Goal: Task Accomplishment & Management: Use online tool/utility

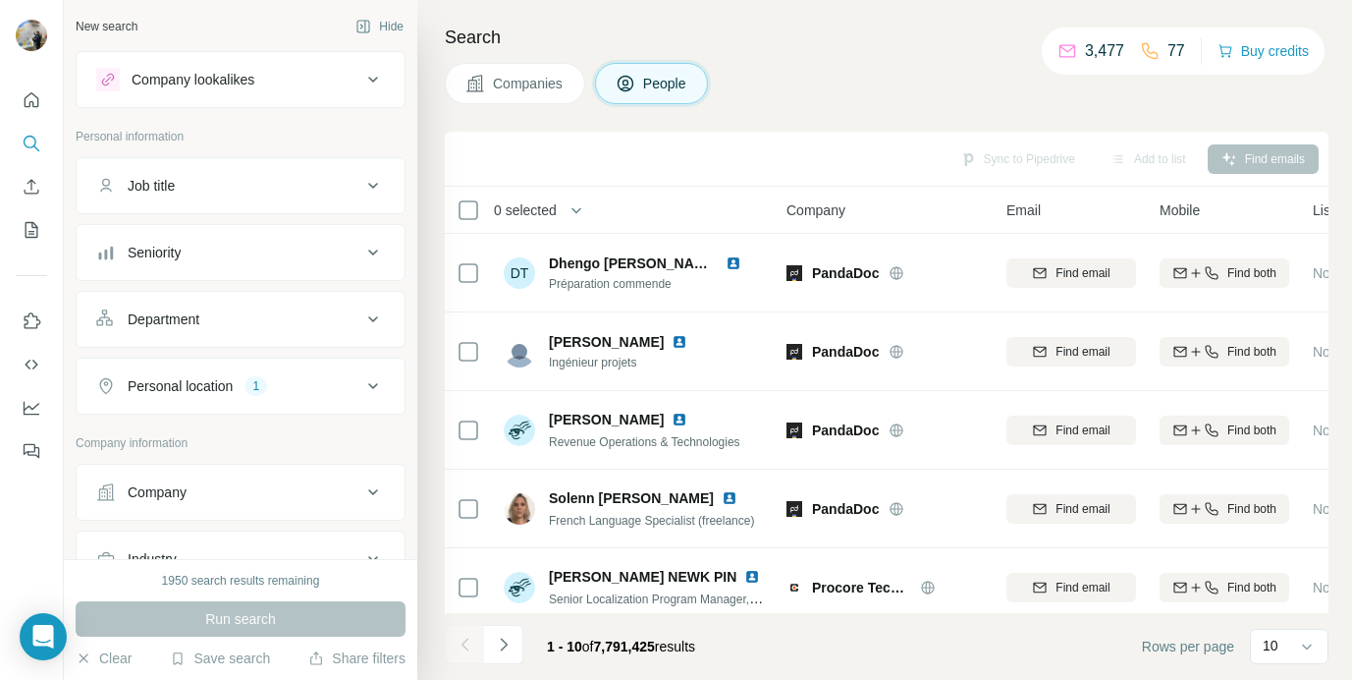
click at [230, 375] on button "Personal location 1" at bounding box center [241, 385] width 328 height 47
click at [265, 381] on div "1" at bounding box center [256, 386] width 23 height 18
click at [226, 472] on button "Company" at bounding box center [241, 491] width 328 height 47
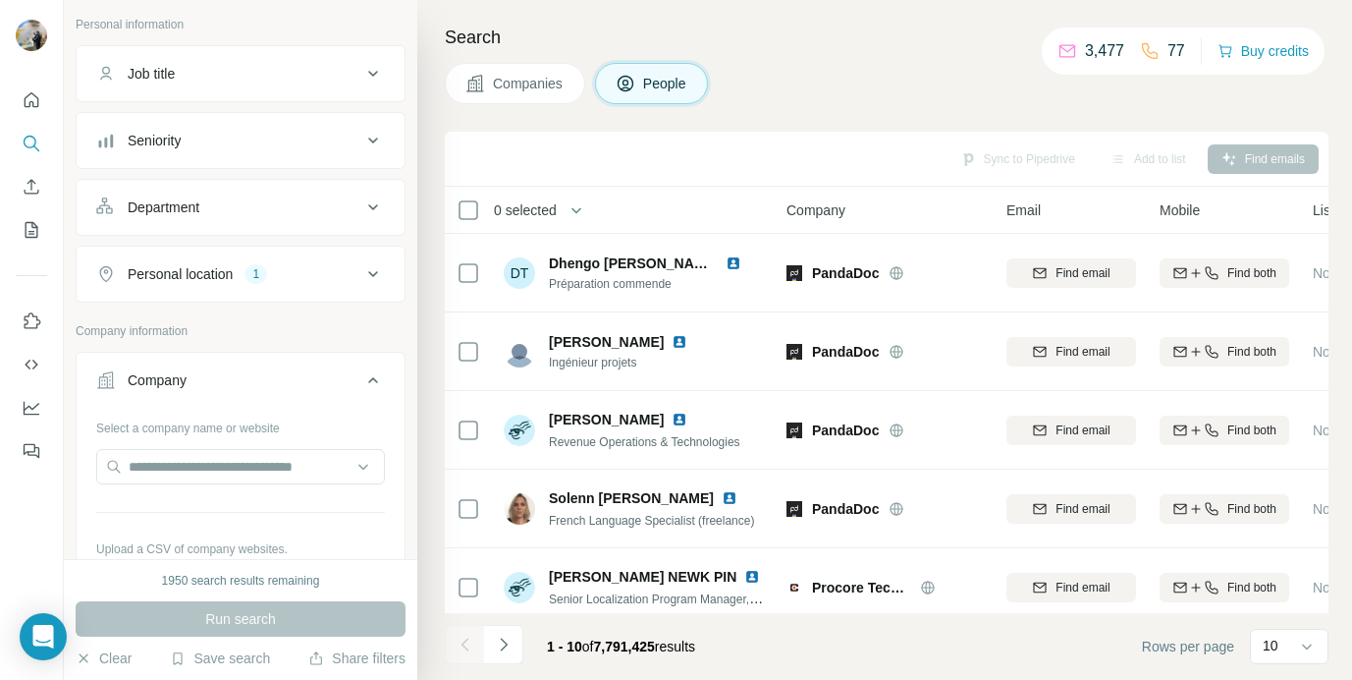
scroll to position [130, 0]
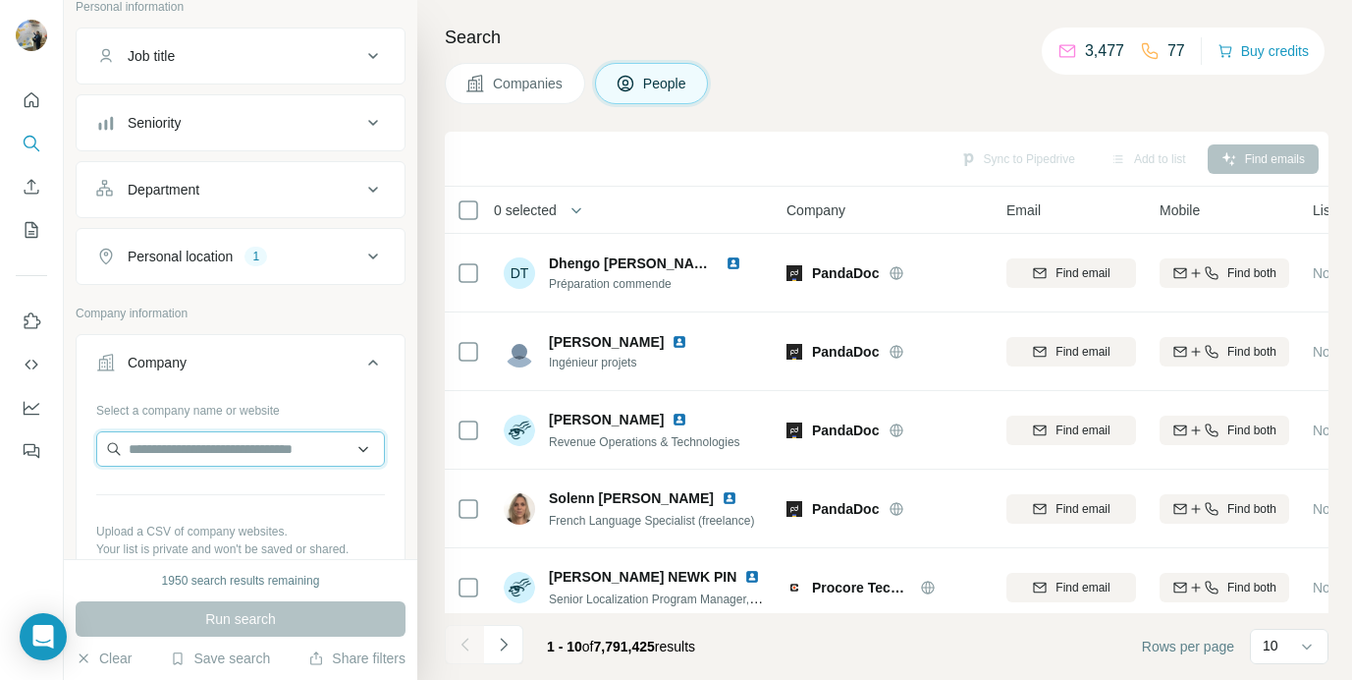
click at [206, 447] on input "text" at bounding box center [240, 448] width 289 height 35
paste input "**********"
type input "**********"
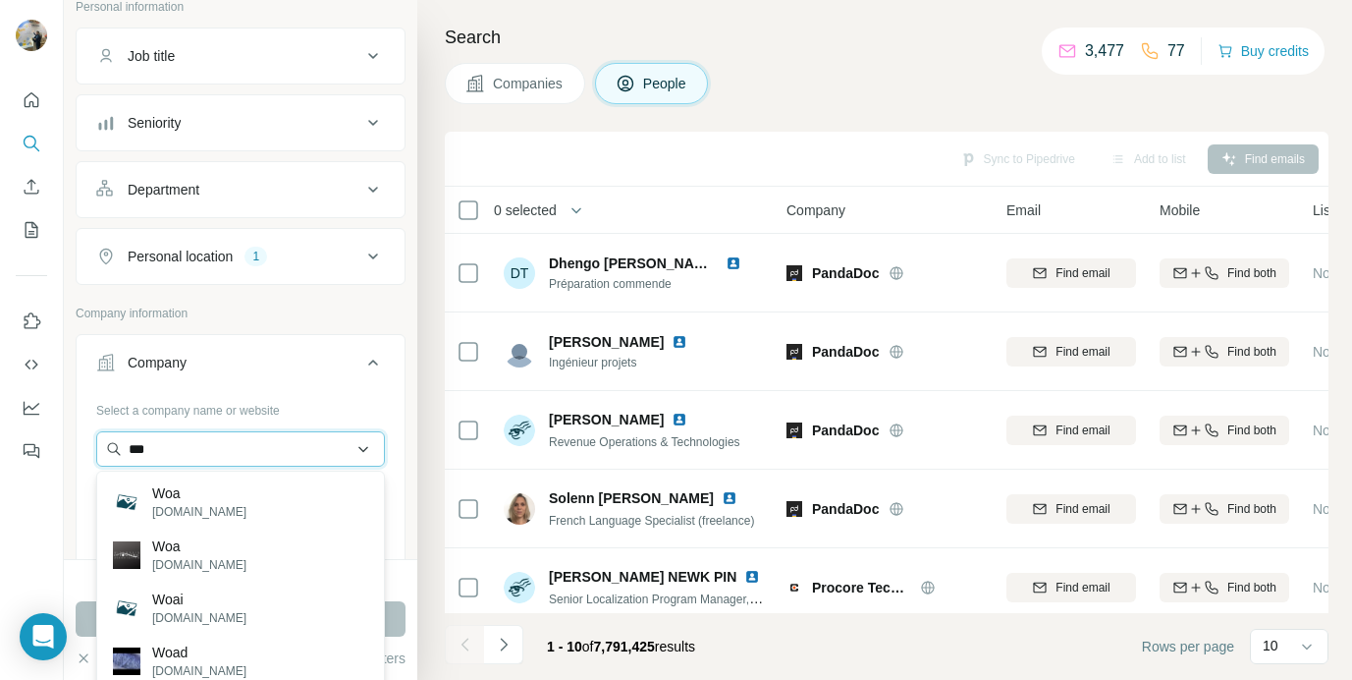
paste input "**********"
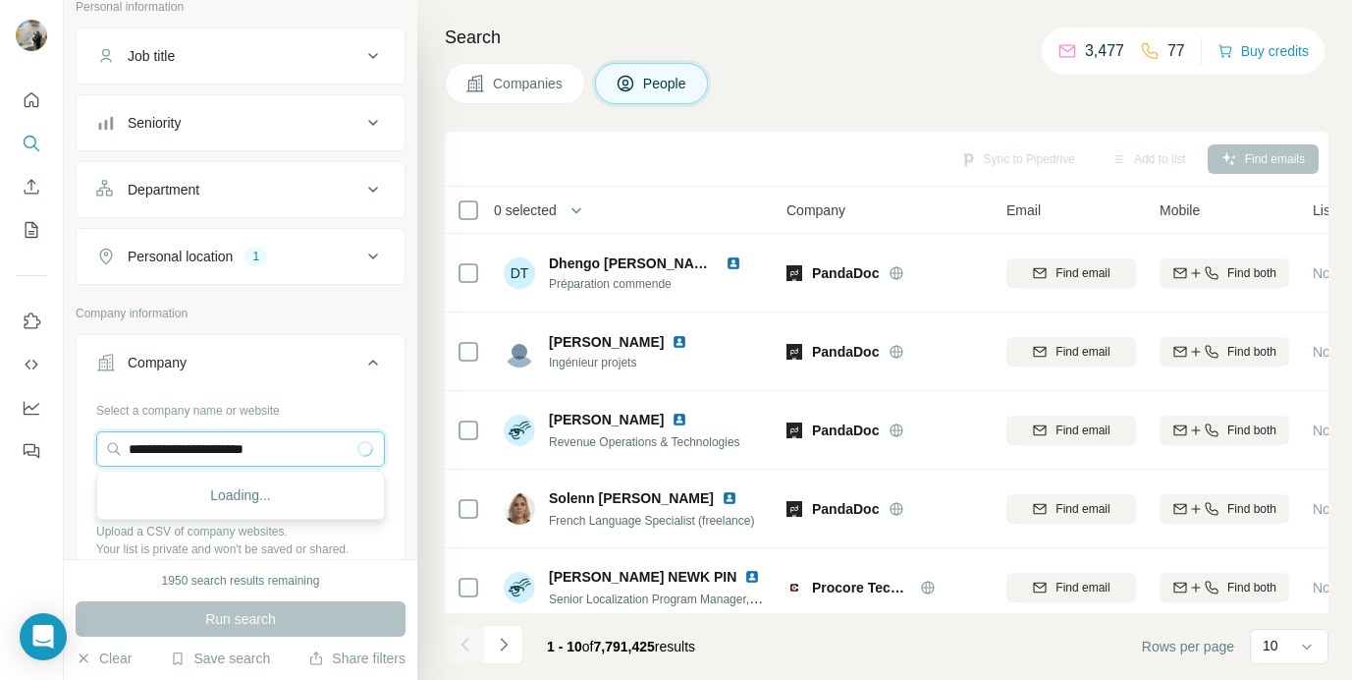
type input "**********"
click at [237, 500] on div "Atelier WOA [DOMAIN_NAME]" at bounding box center [240, 501] width 279 height 53
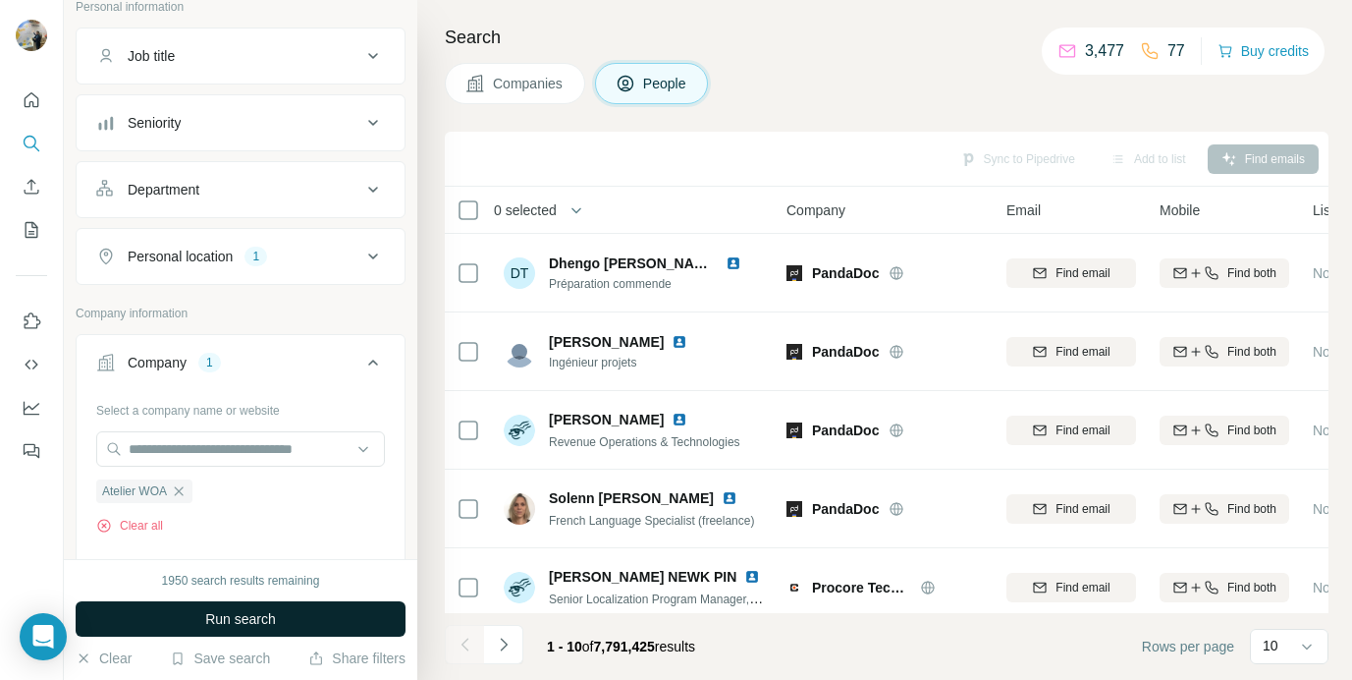
click at [231, 610] on span "Run search" at bounding box center [240, 619] width 71 height 20
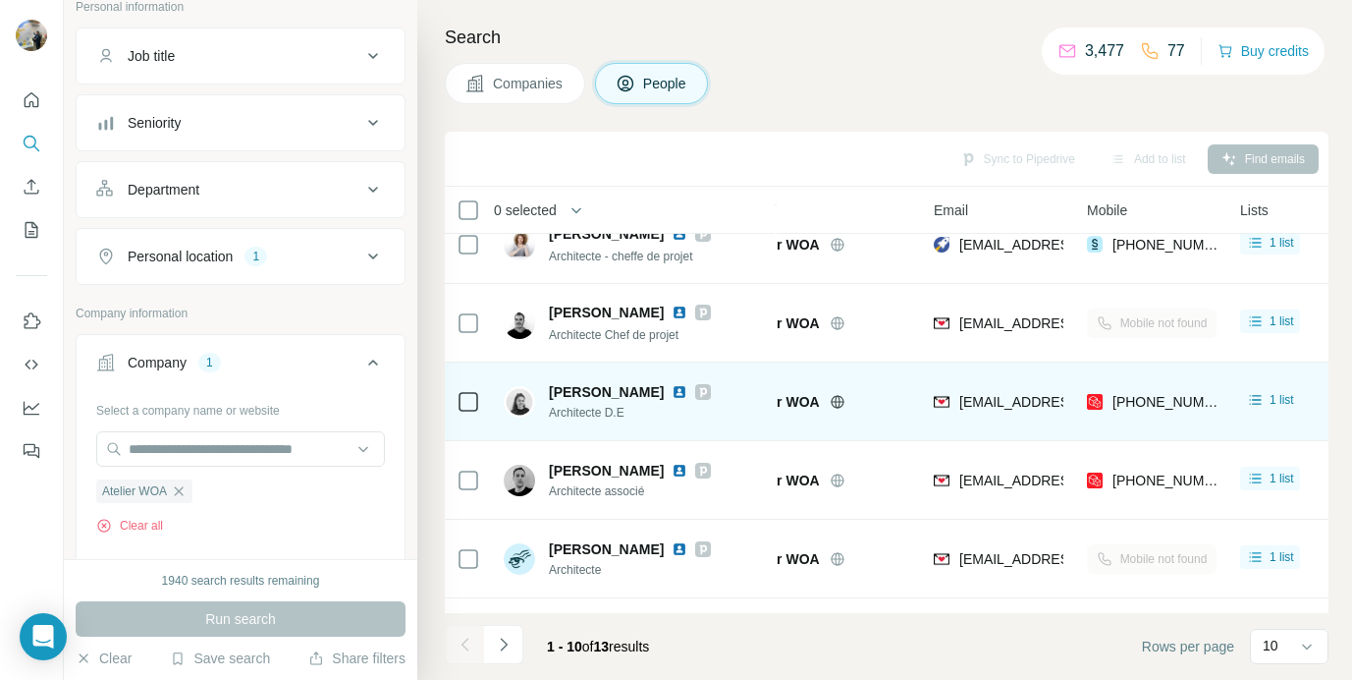
scroll to position [407, 73]
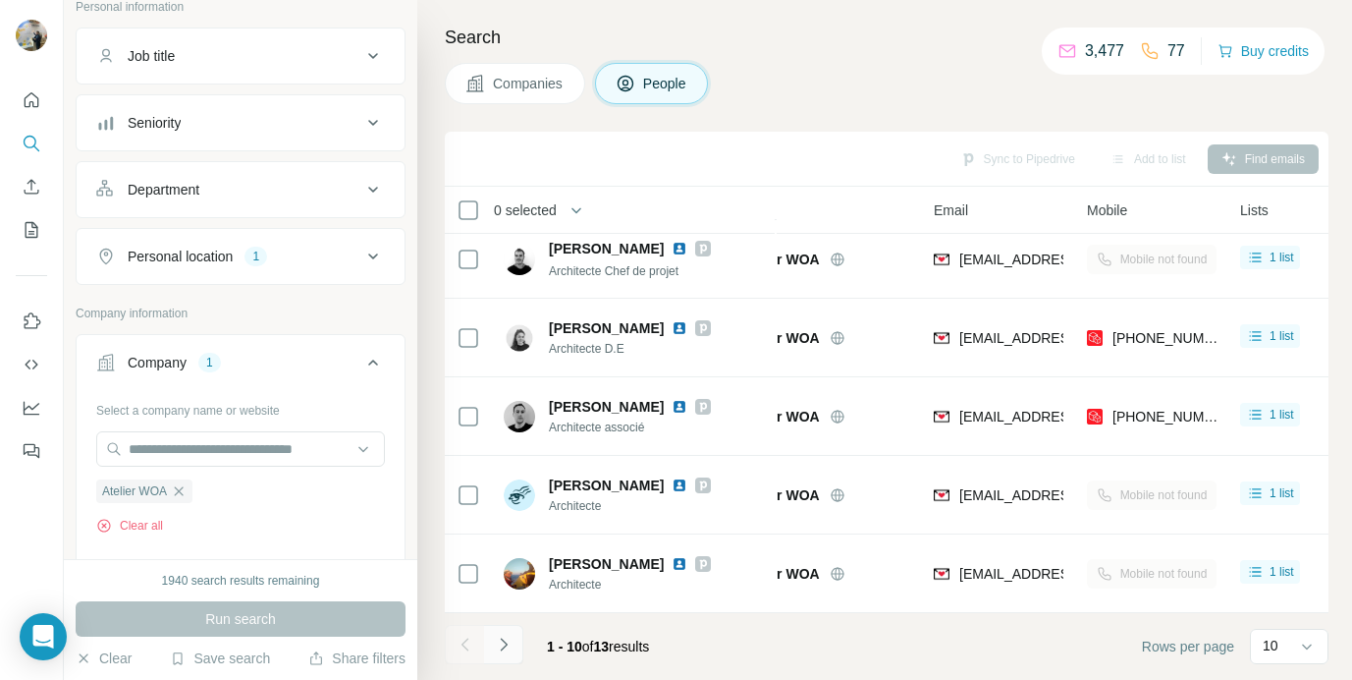
click at [522, 642] on button "Navigate to next page" at bounding box center [503, 644] width 39 height 39
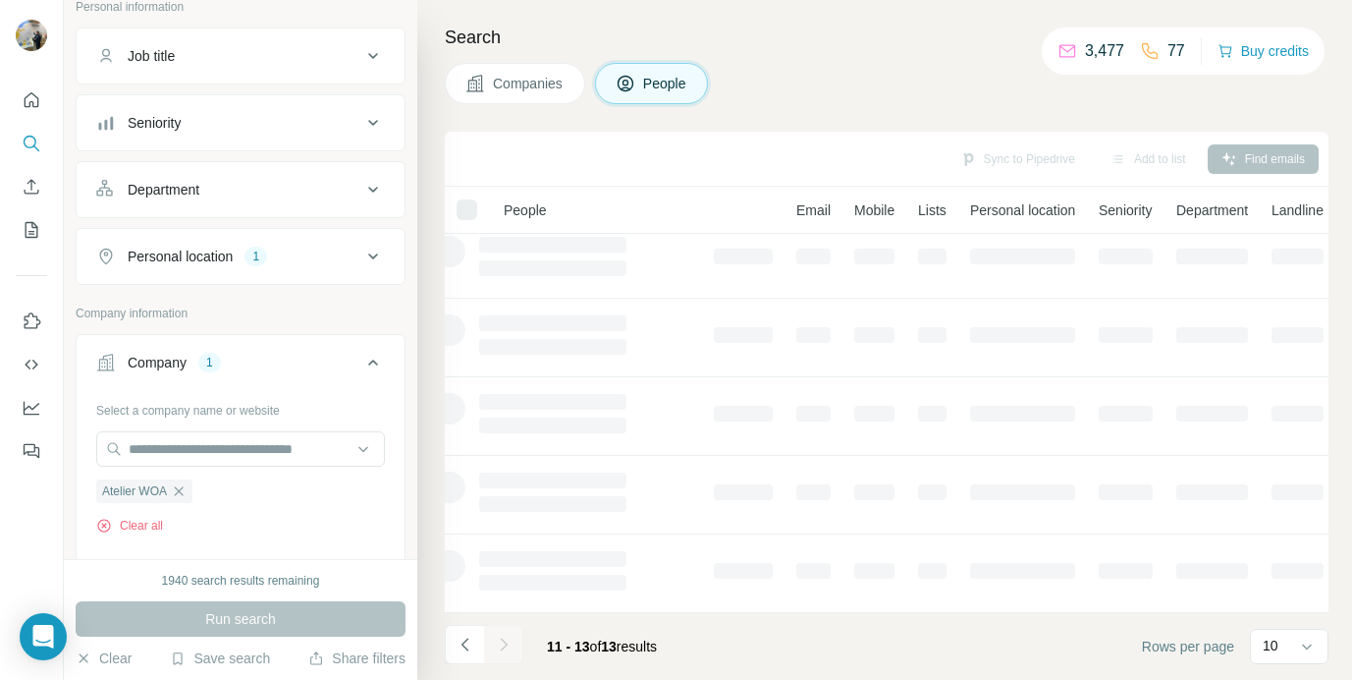
scroll to position [0, 73]
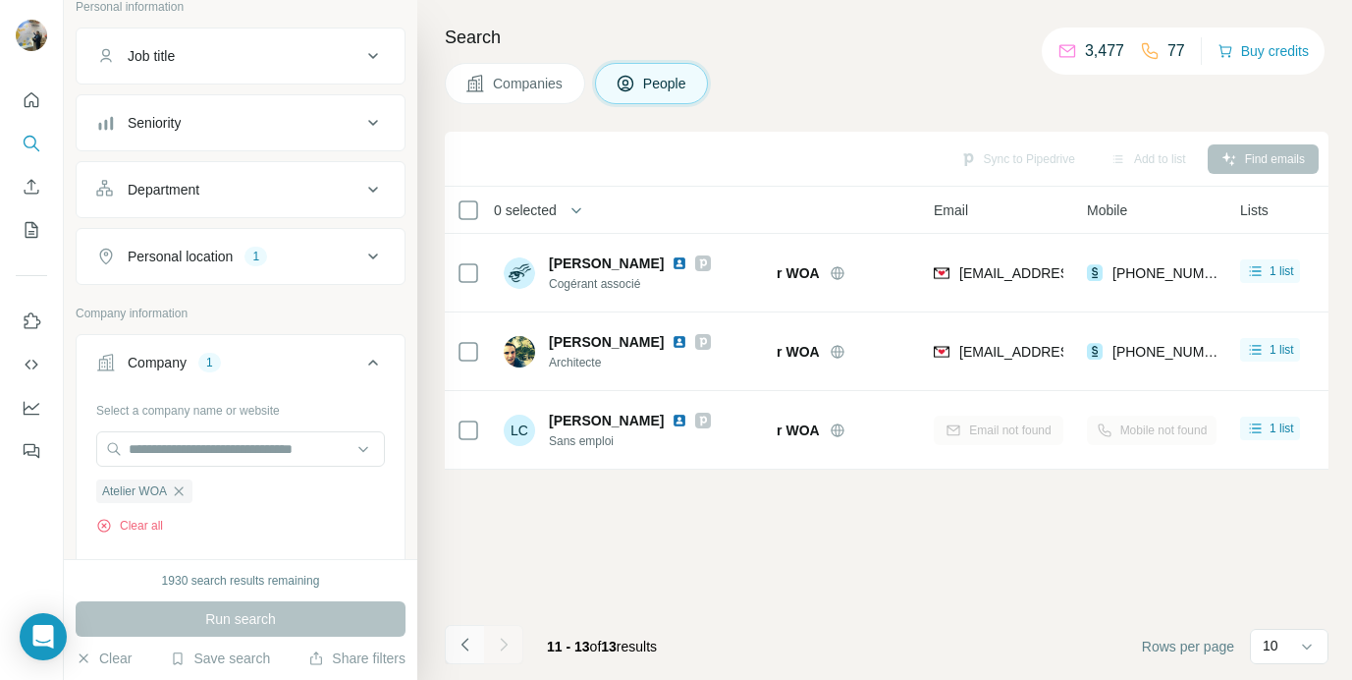
click at [466, 635] on icon "Navigate to previous page" at bounding box center [466, 644] width 20 height 20
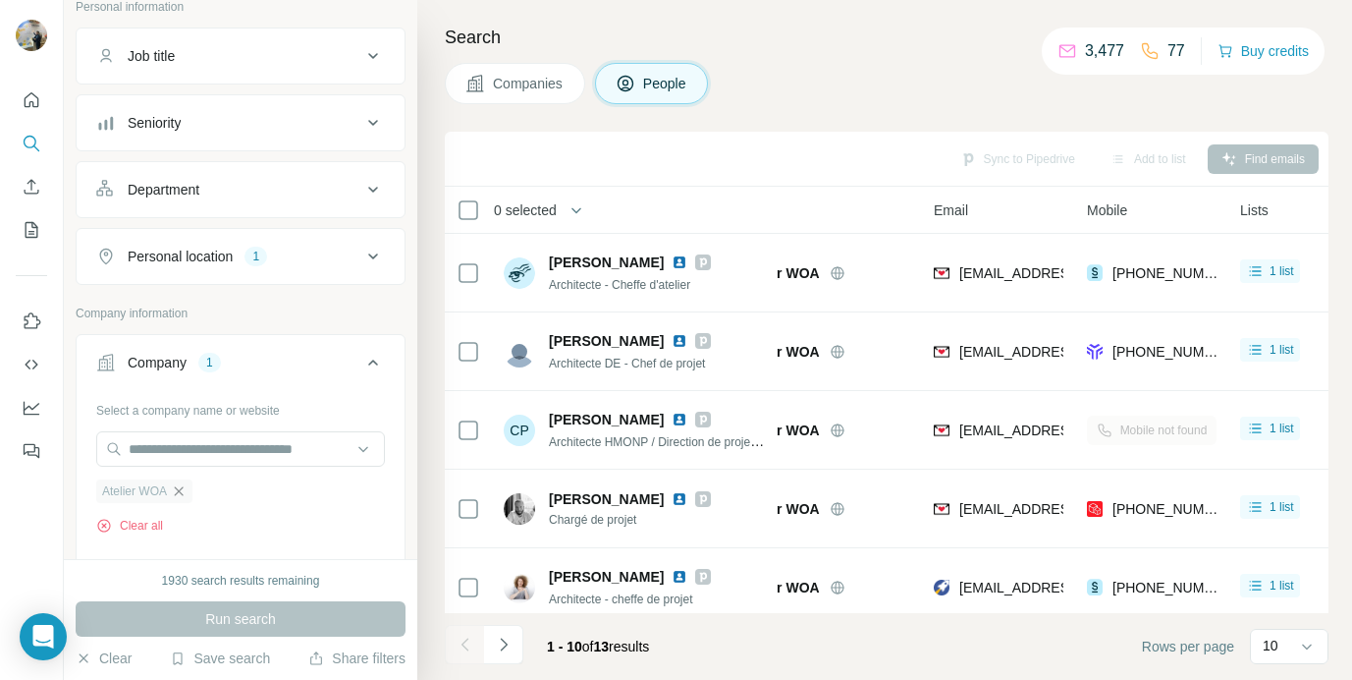
click at [179, 493] on icon "button" at bounding box center [179, 491] width 16 height 16
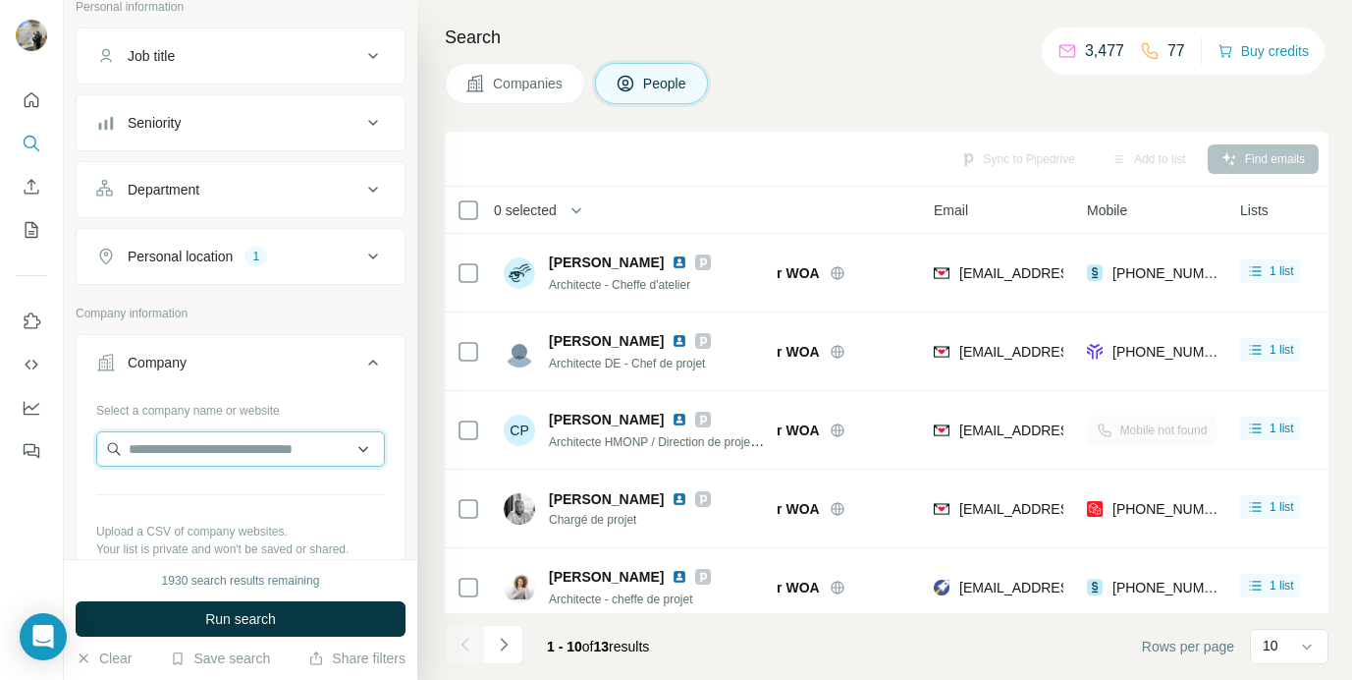
click at [179, 456] on input "text" at bounding box center [240, 448] width 289 height 35
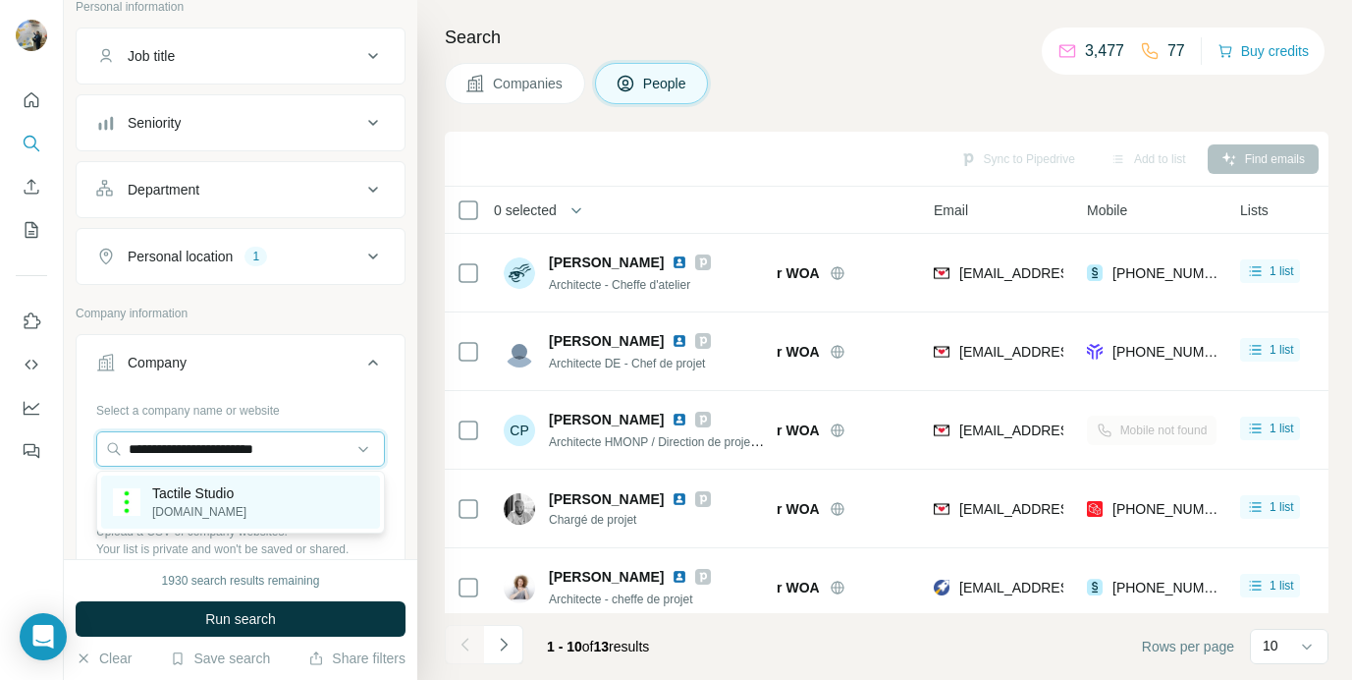
type input "**********"
click at [205, 502] on p "Tactile Studio" at bounding box center [199, 493] width 94 height 20
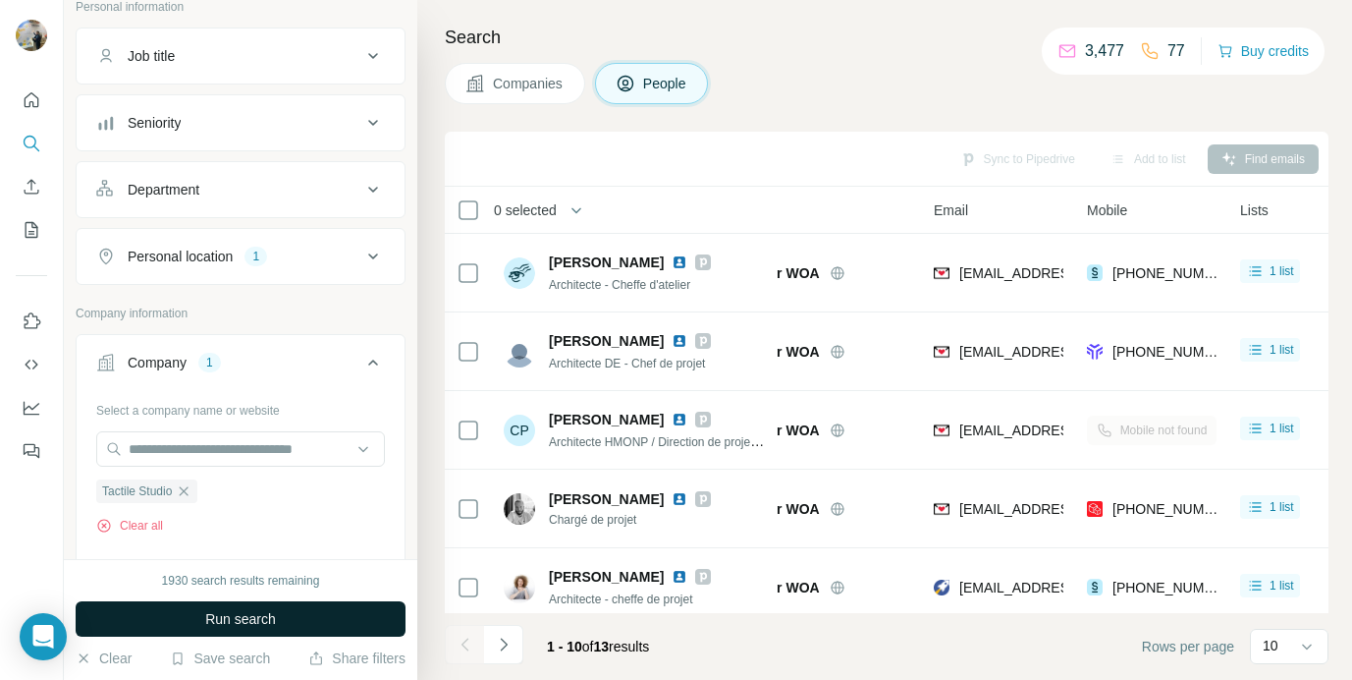
click at [189, 606] on button "Run search" at bounding box center [241, 618] width 330 height 35
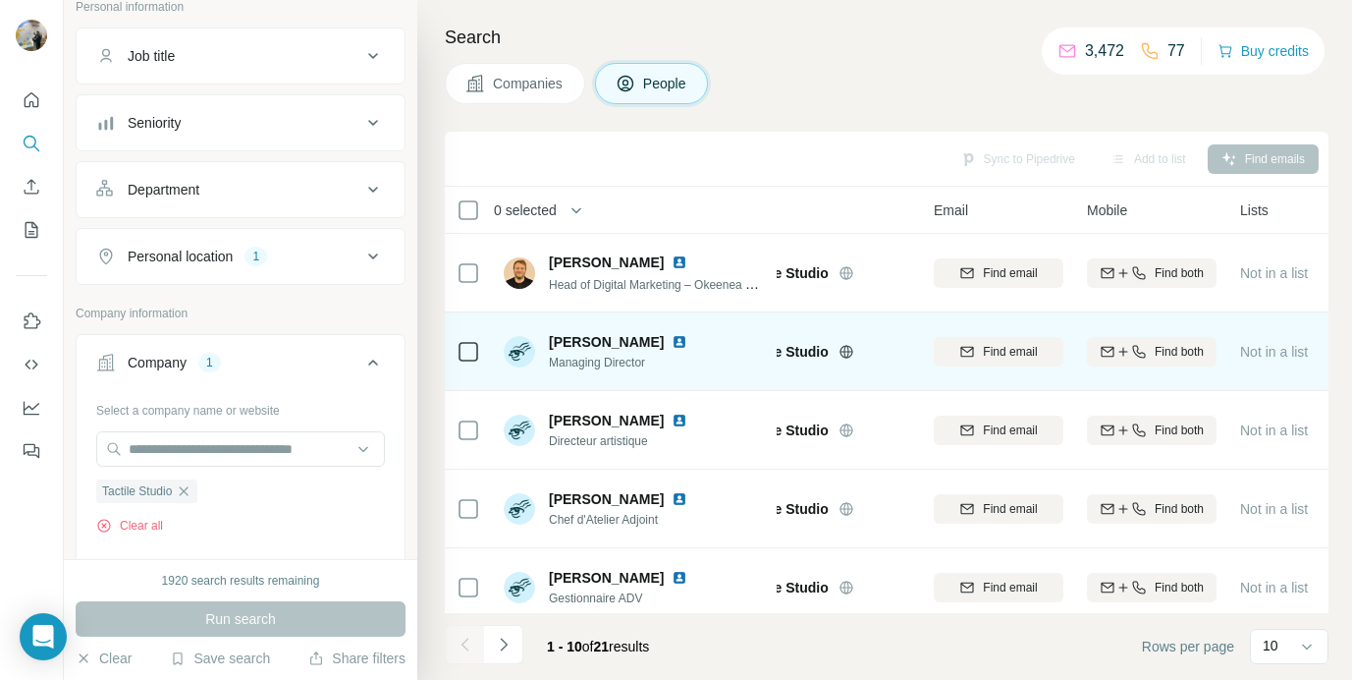
scroll to position [407, 73]
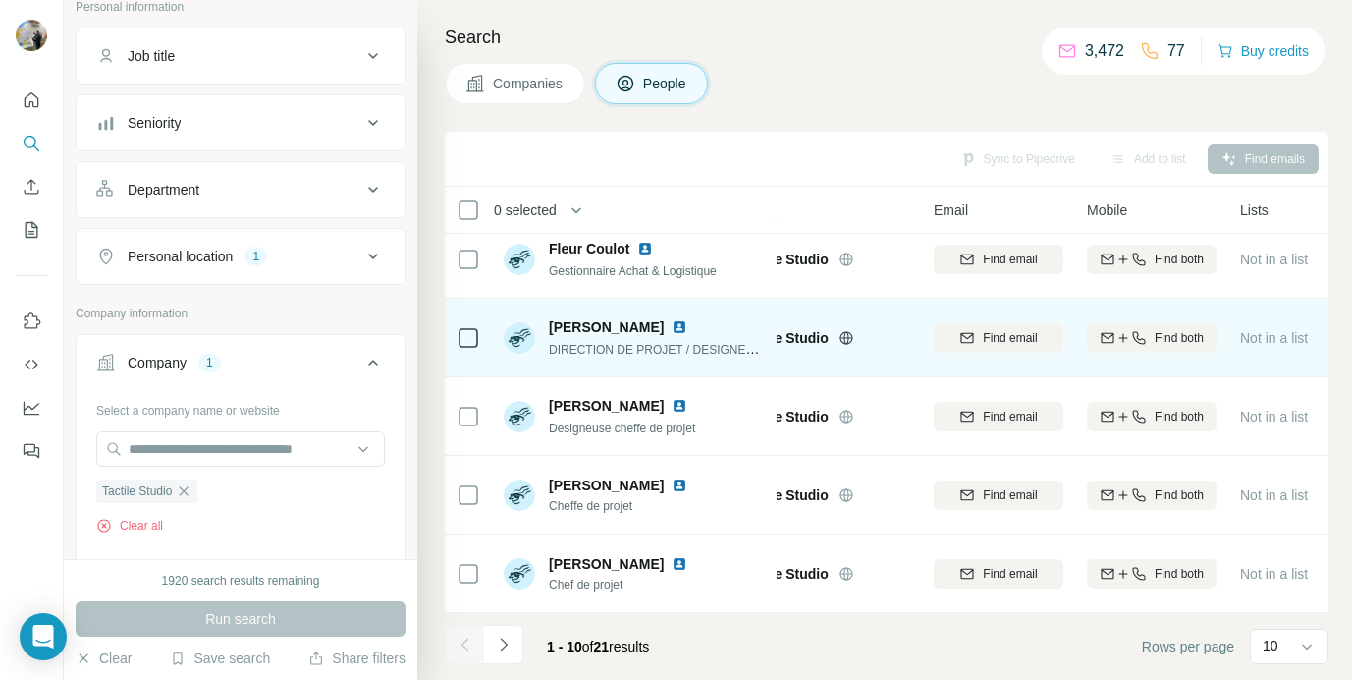
click at [849, 335] on icon at bounding box center [846, 337] width 5 height 13
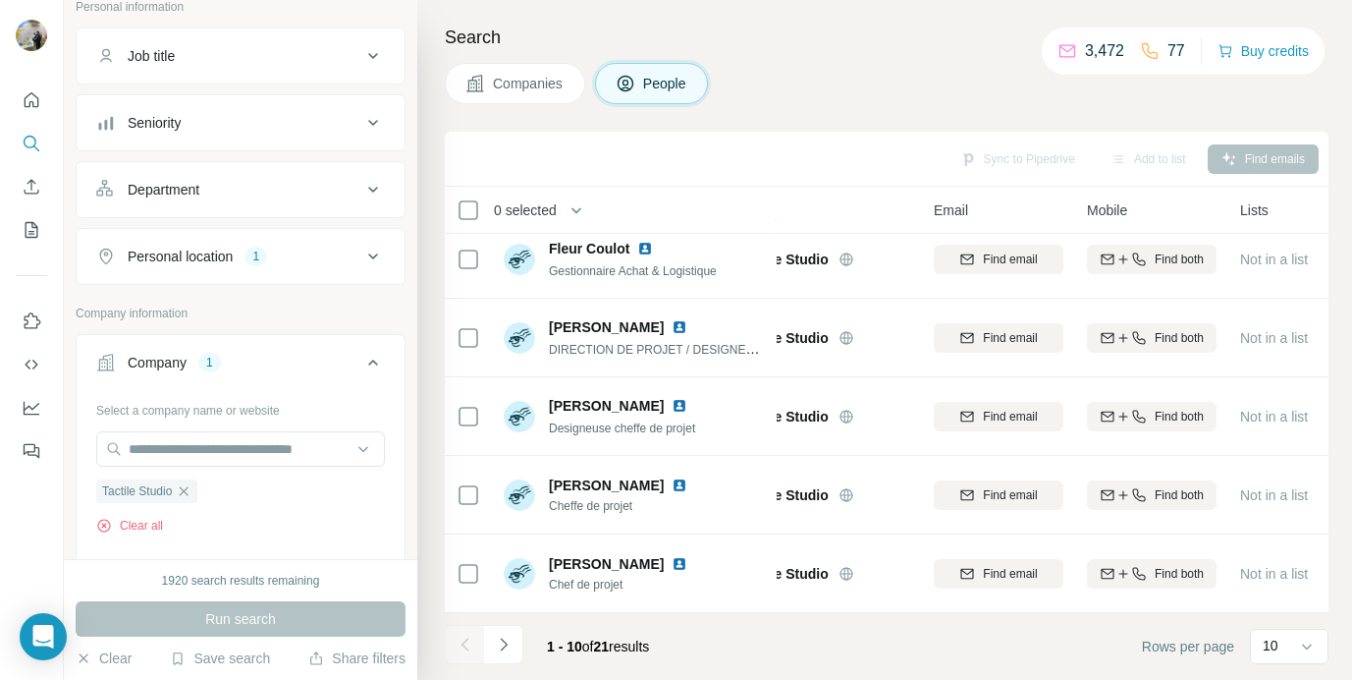
scroll to position [84, 0]
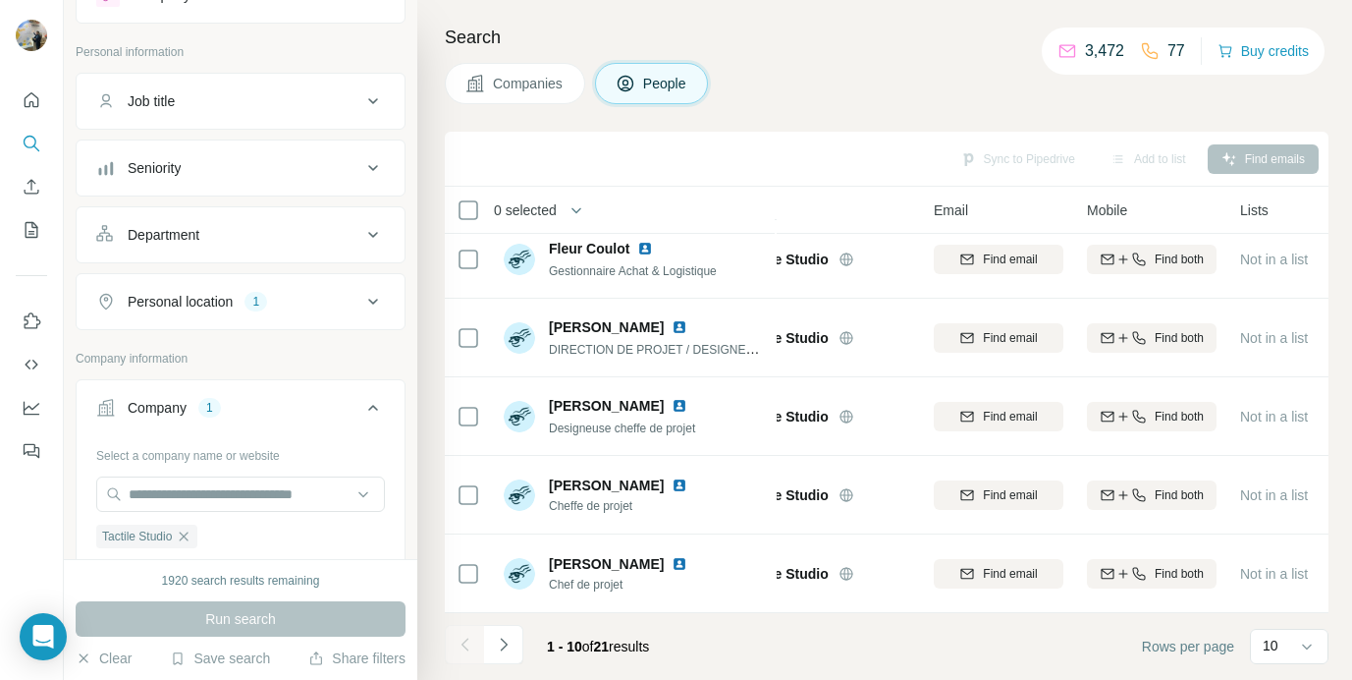
click at [318, 317] on button "Personal location 1" at bounding box center [241, 301] width 328 height 47
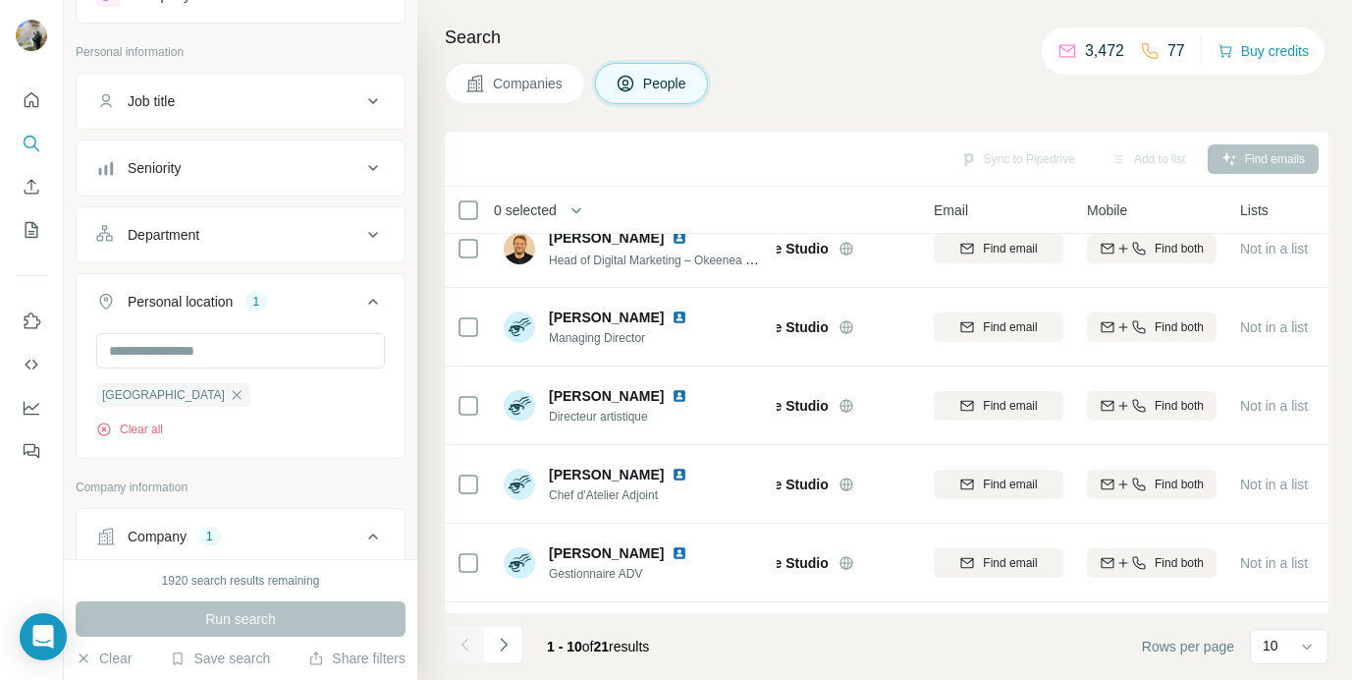
scroll to position [0, 73]
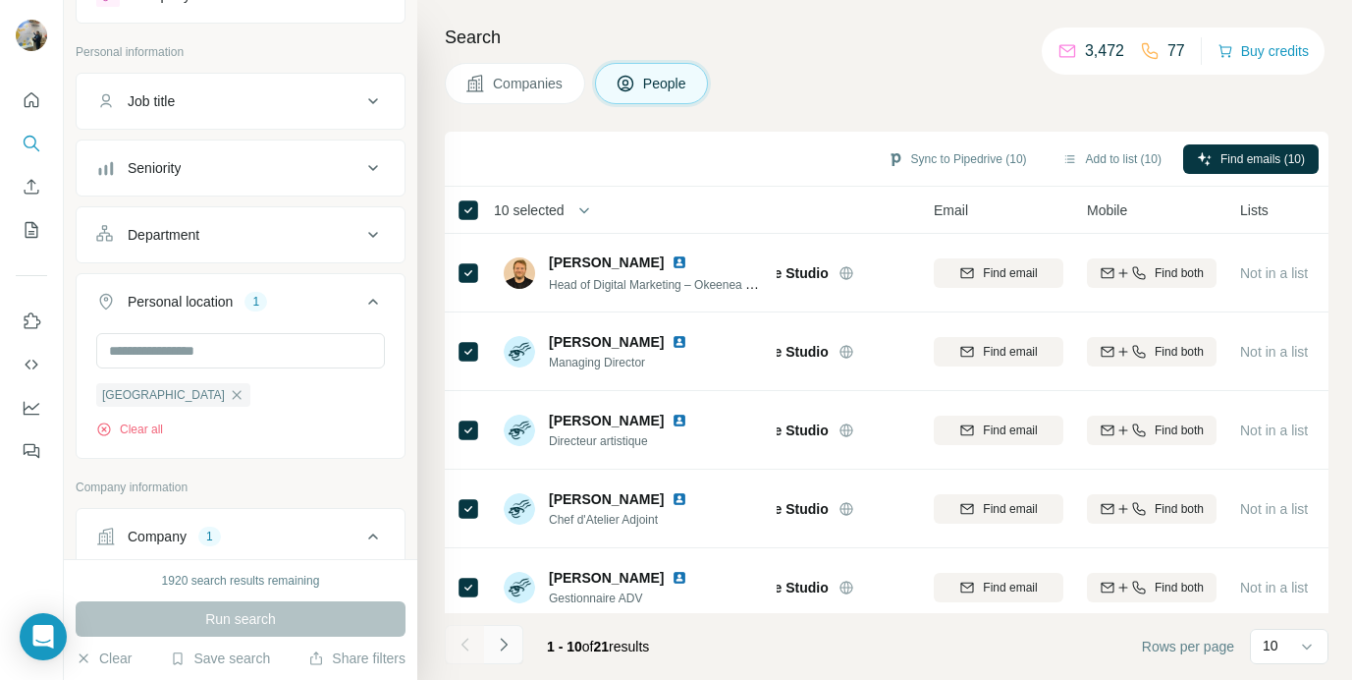
click at [515, 647] on button "Navigate to next page" at bounding box center [503, 644] width 39 height 39
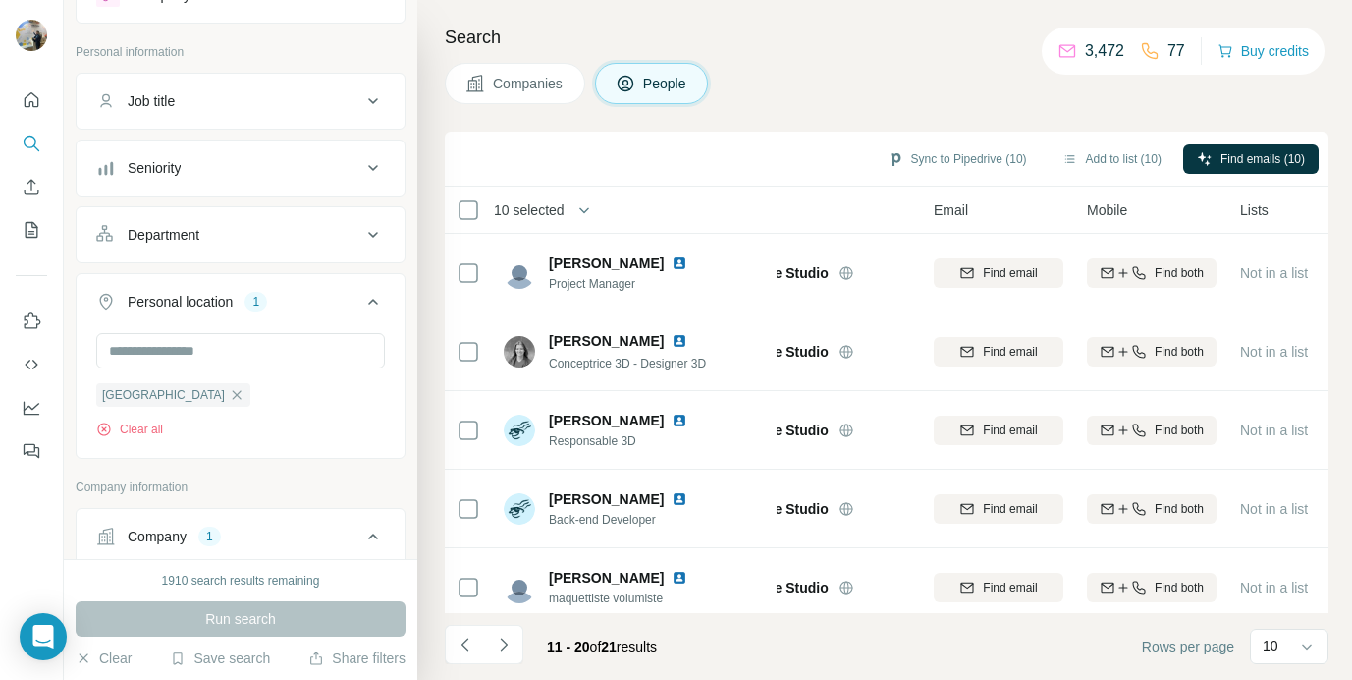
click at [510, 647] on icon "Navigate to next page" at bounding box center [504, 644] width 20 height 20
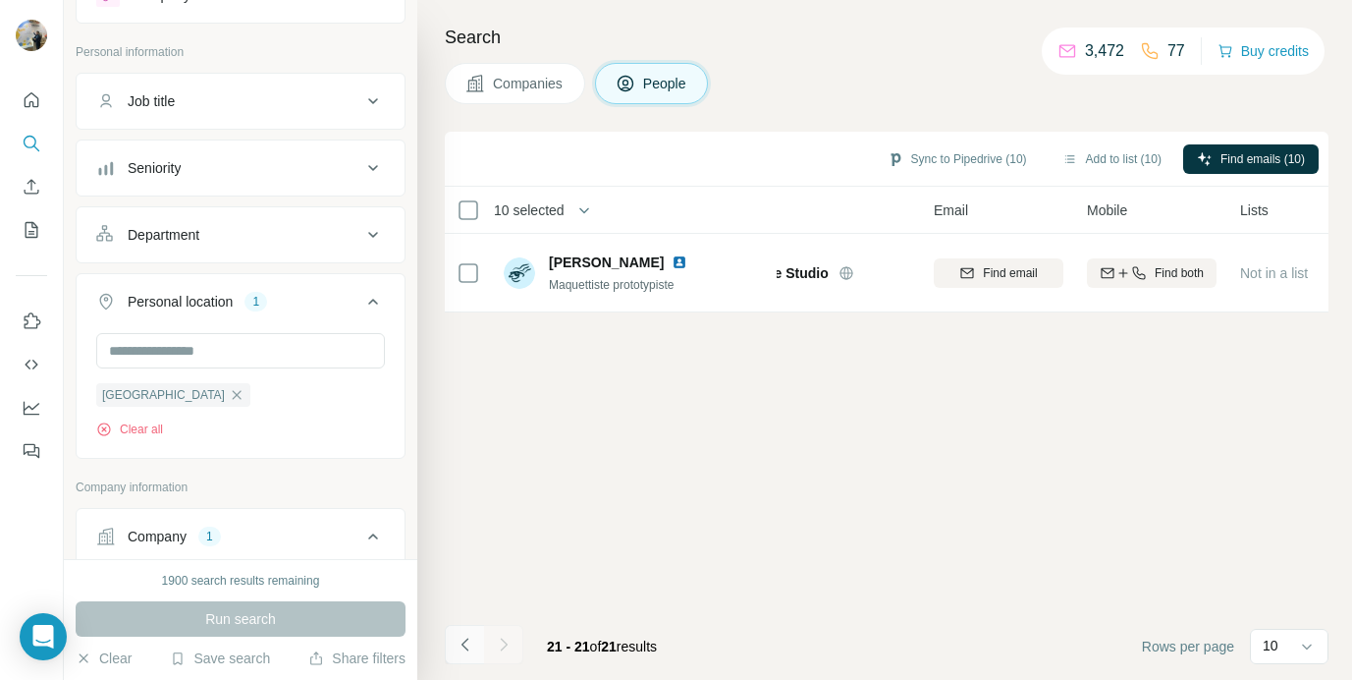
click at [458, 647] on icon "Navigate to previous page" at bounding box center [466, 644] width 20 height 20
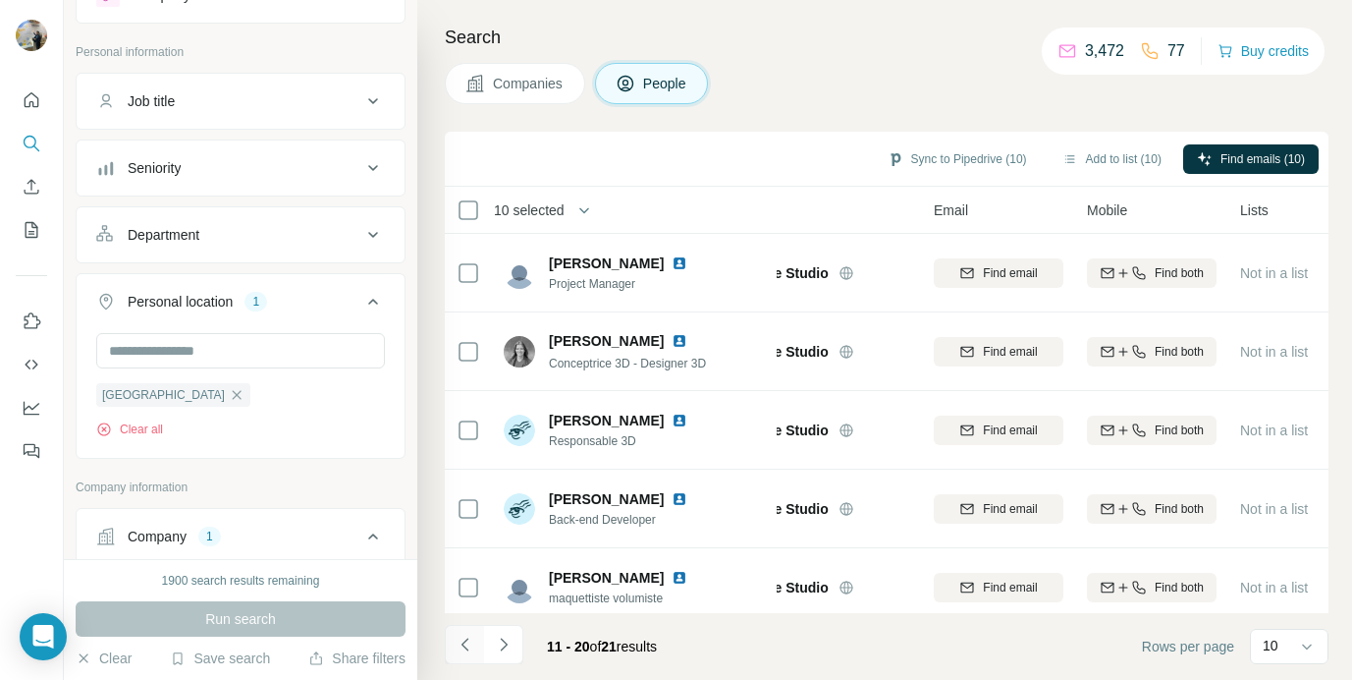
click at [458, 647] on icon "Navigate to previous page" at bounding box center [466, 644] width 20 height 20
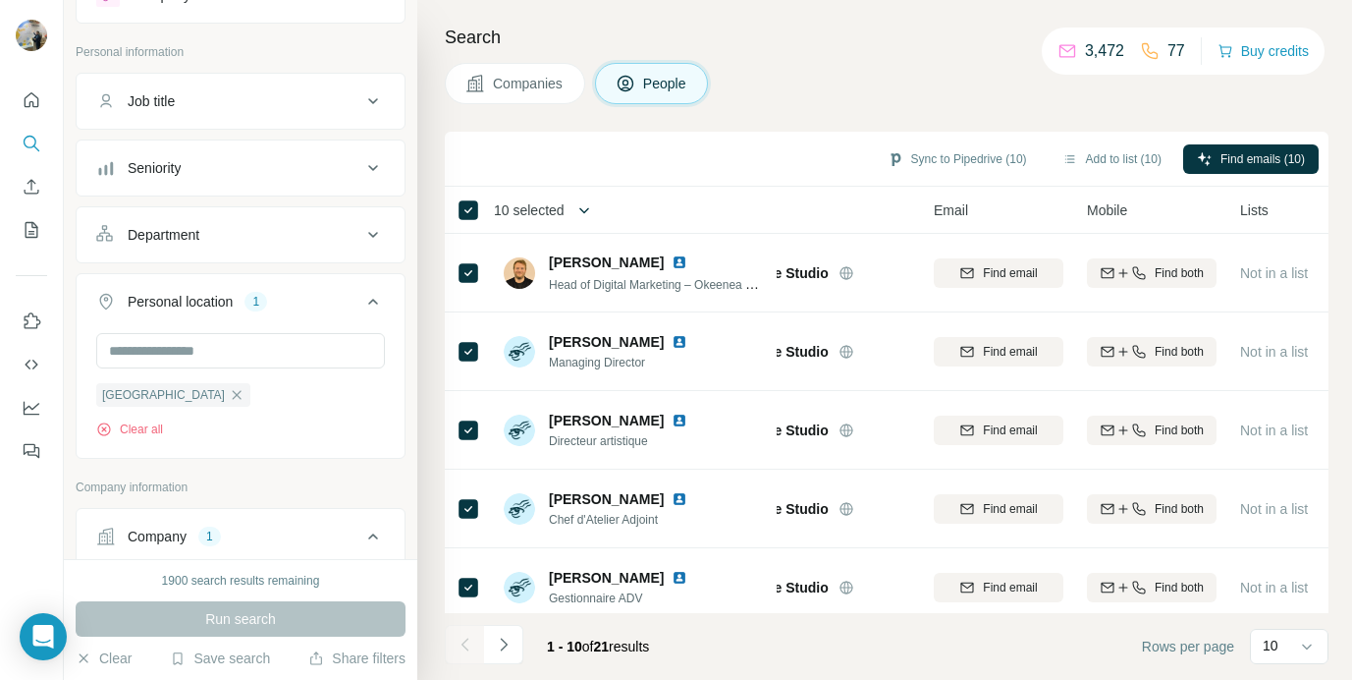
click at [593, 212] on icon "button" at bounding box center [585, 210] width 20 height 20
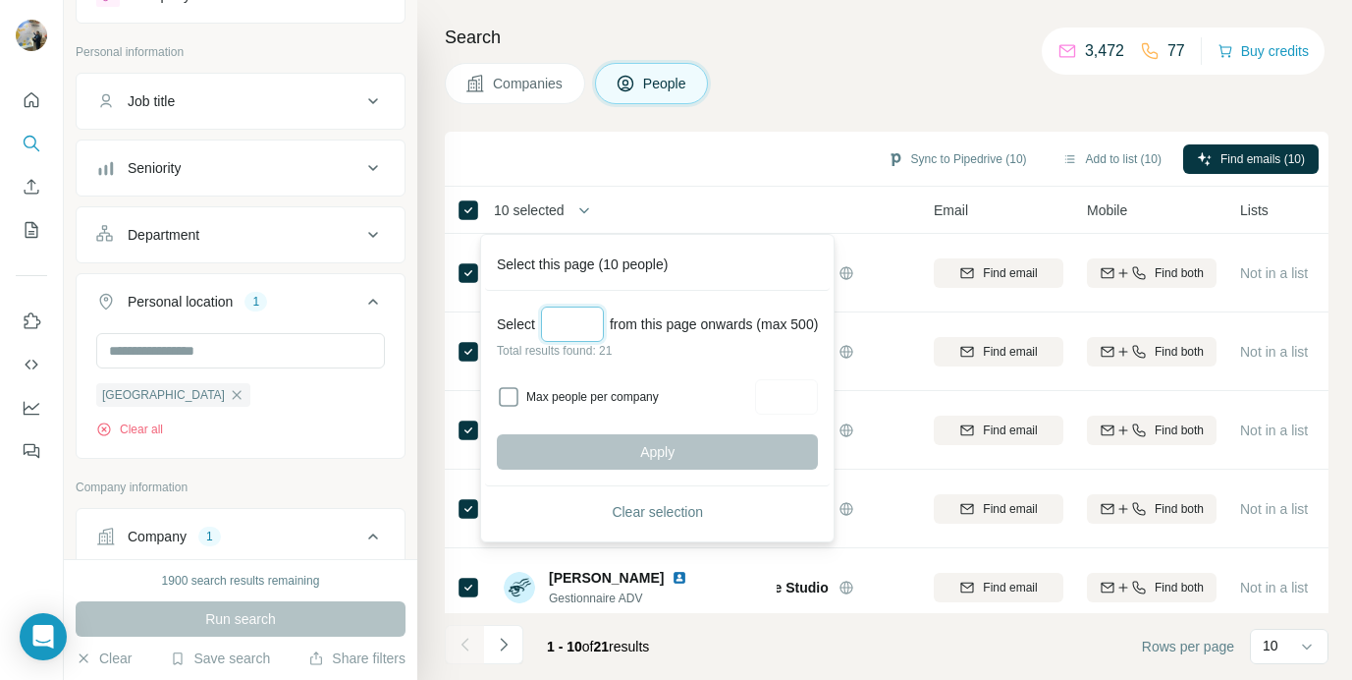
click at [561, 336] on input "Select a number (up to 500)" at bounding box center [572, 323] width 63 height 35
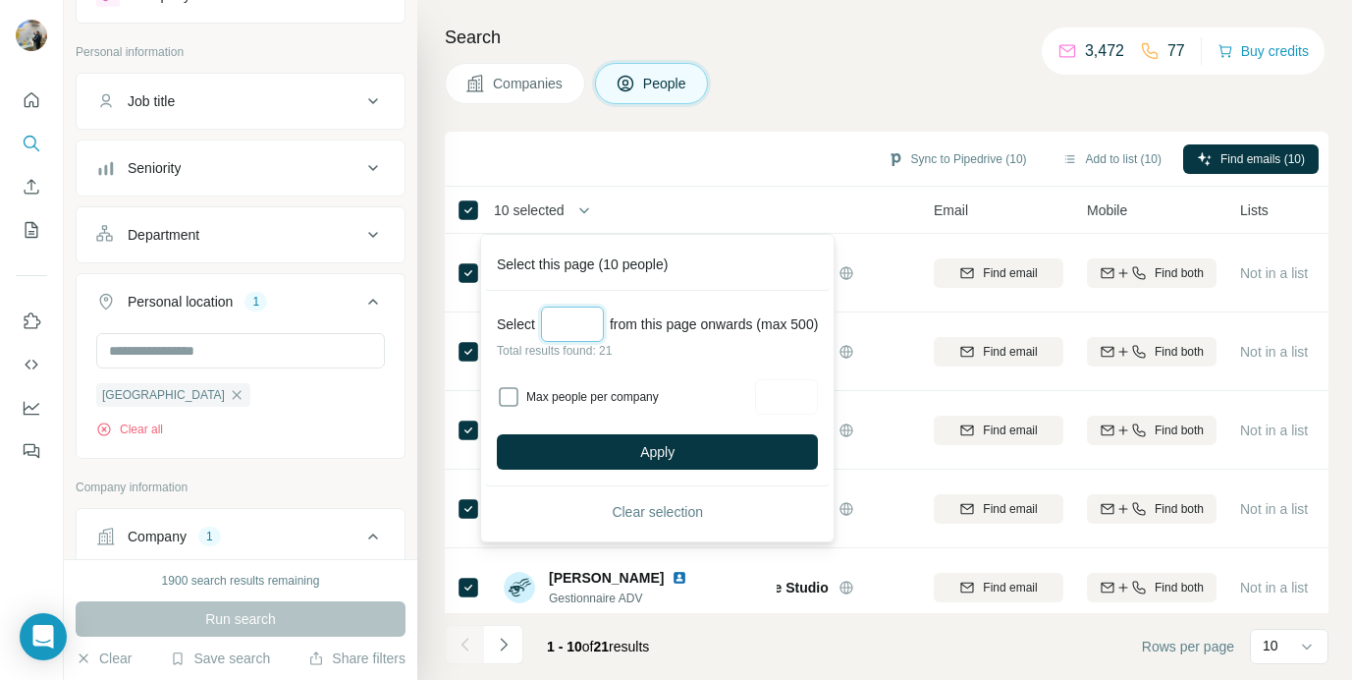
type input "**"
click at [598, 432] on div "Select ** from this page onwards (max 500) Total results found: 21 Max people p…" at bounding box center [657, 388] width 345 height 195
click at [651, 451] on span "Apply" at bounding box center [657, 452] width 34 height 20
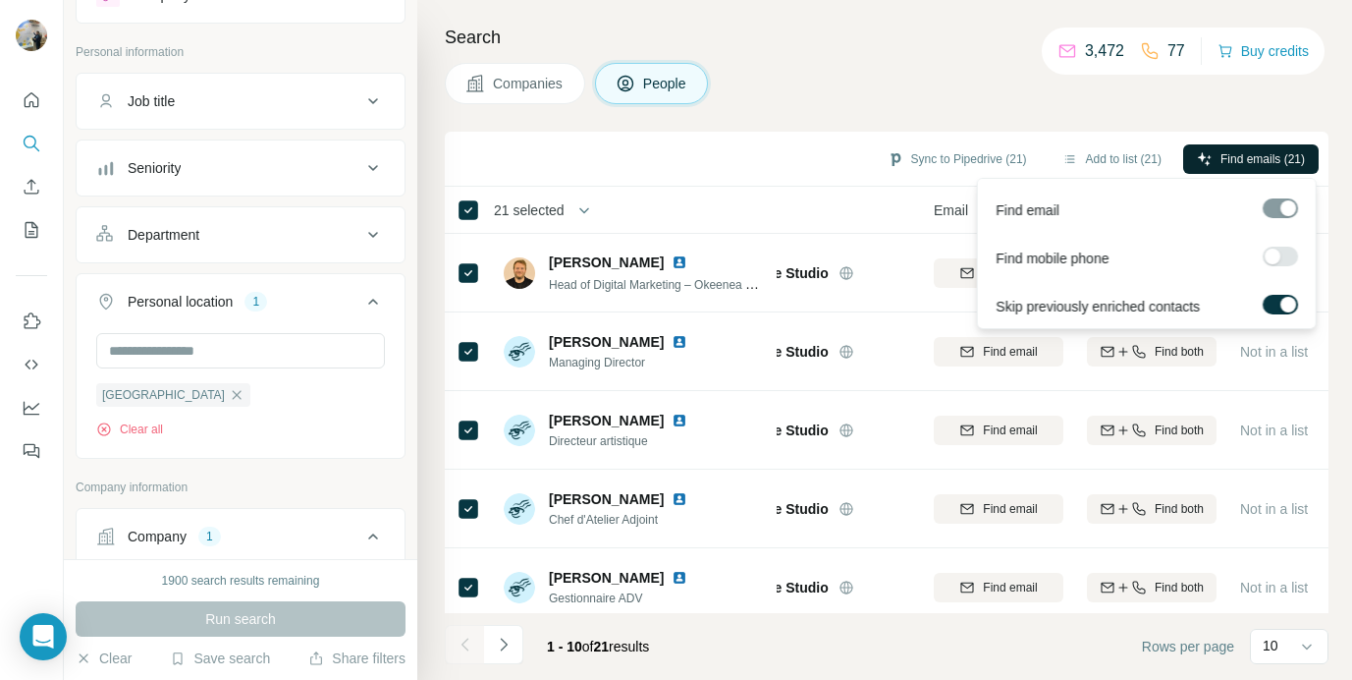
click at [1232, 168] on button "Find emails (21)" at bounding box center [1251, 158] width 136 height 29
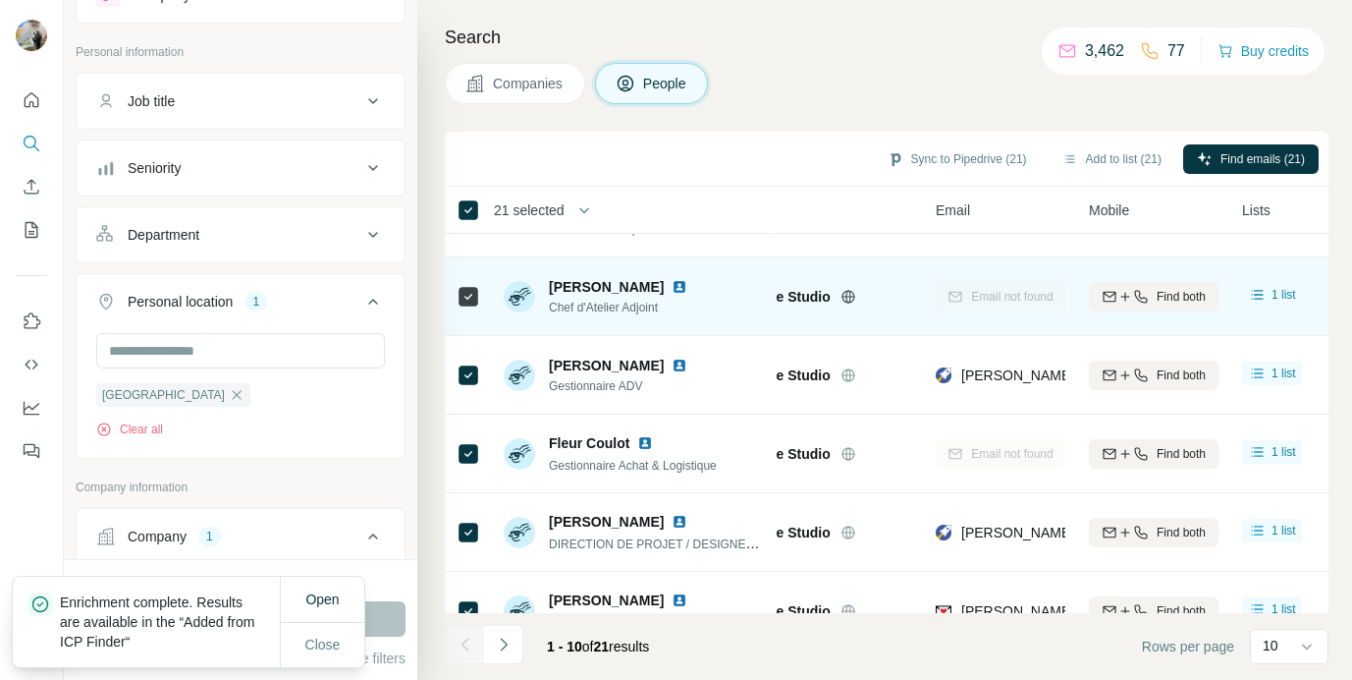
scroll to position [407, 71]
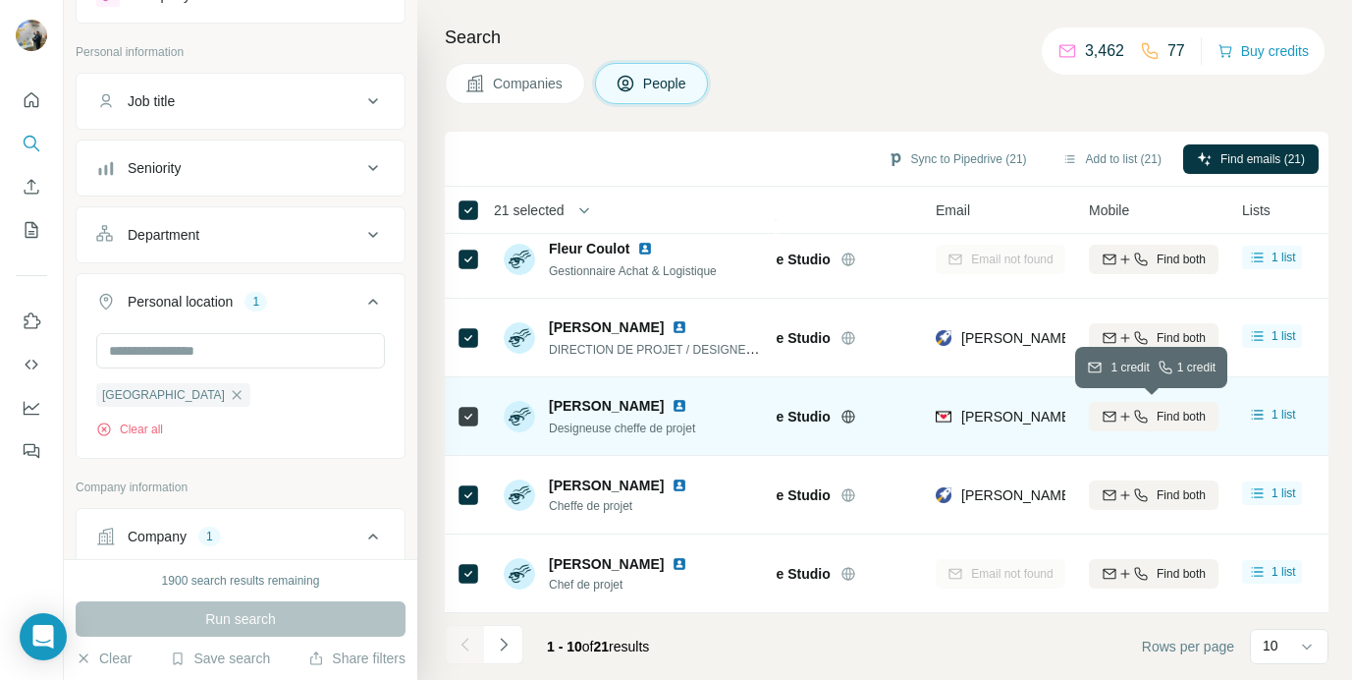
click at [1137, 425] on button "Find both" at bounding box center [1154, 416] width 130 height 29
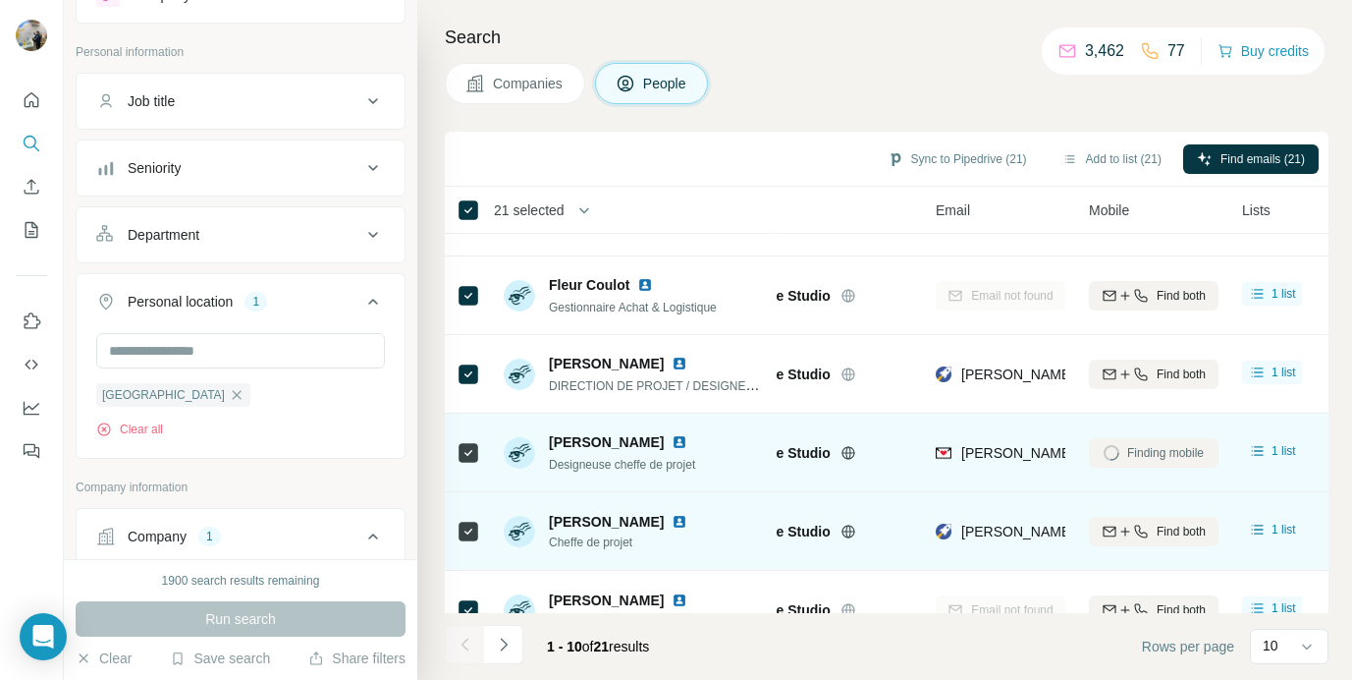
scroll to position [369, 71]
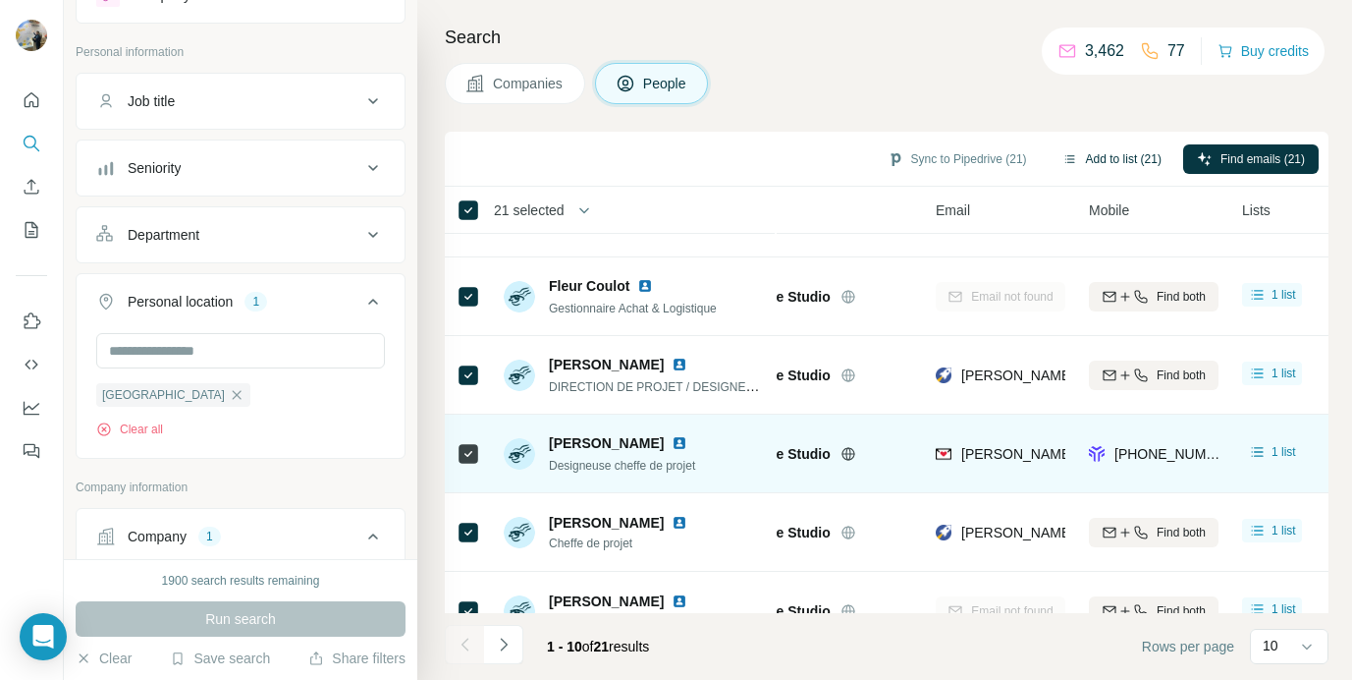
click at [1102, 163] on button "Add to list (21)" at bounding box center [1112, 158] width 127 height 29
click at [981, 153] on button "Sync to Pipedrive (21)" at bounding box center [957, 158] width 167 height 29
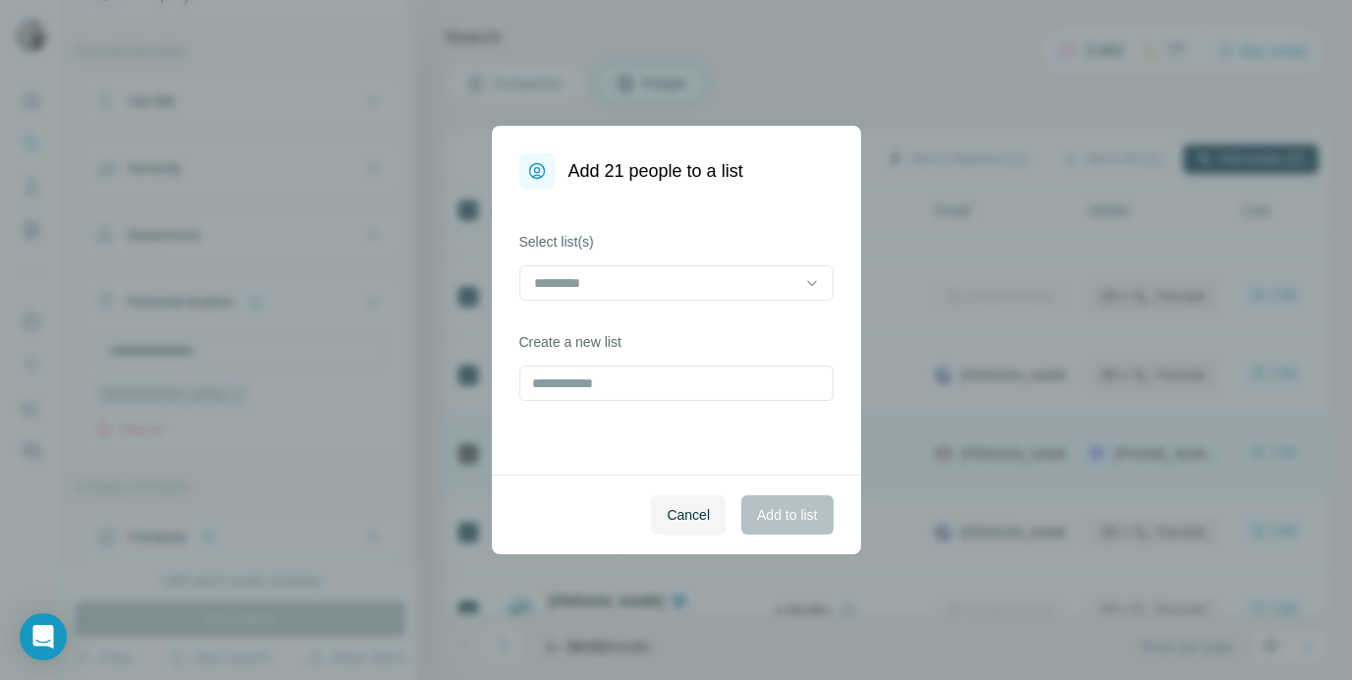
click at [893, 398] on div "Add 21 people to a list Select list(s) Create a new list Cancel Add to list" at bounding box center [676, 340] width 1352 height 680
click at [689, 520] on span "Cancel" at bounding box center [688, 515] width 43 height 20
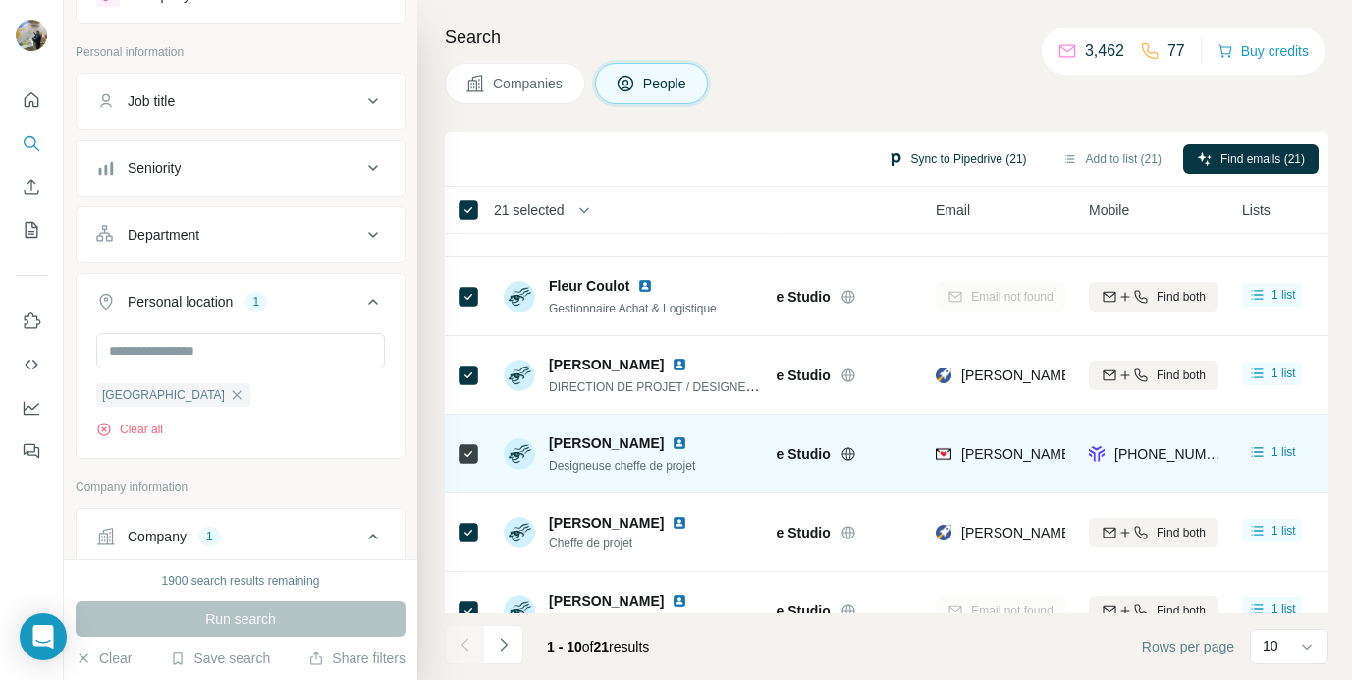
click at [960, 161] on button "Sync to Pipedrive (21)" at bounding box center [957, 158] width 167 height 29
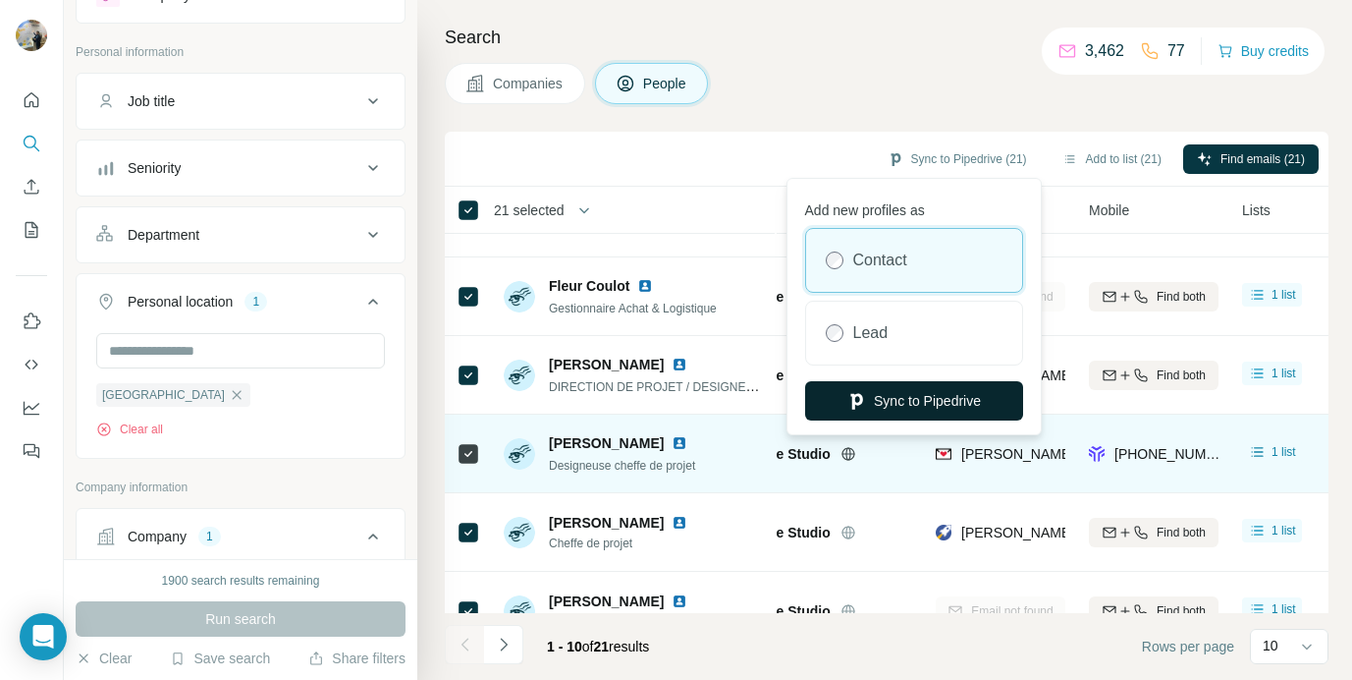
click at [899, 398] on button "Sync to Pipedrive" at bounding box center [914, 400] width 218 height 39
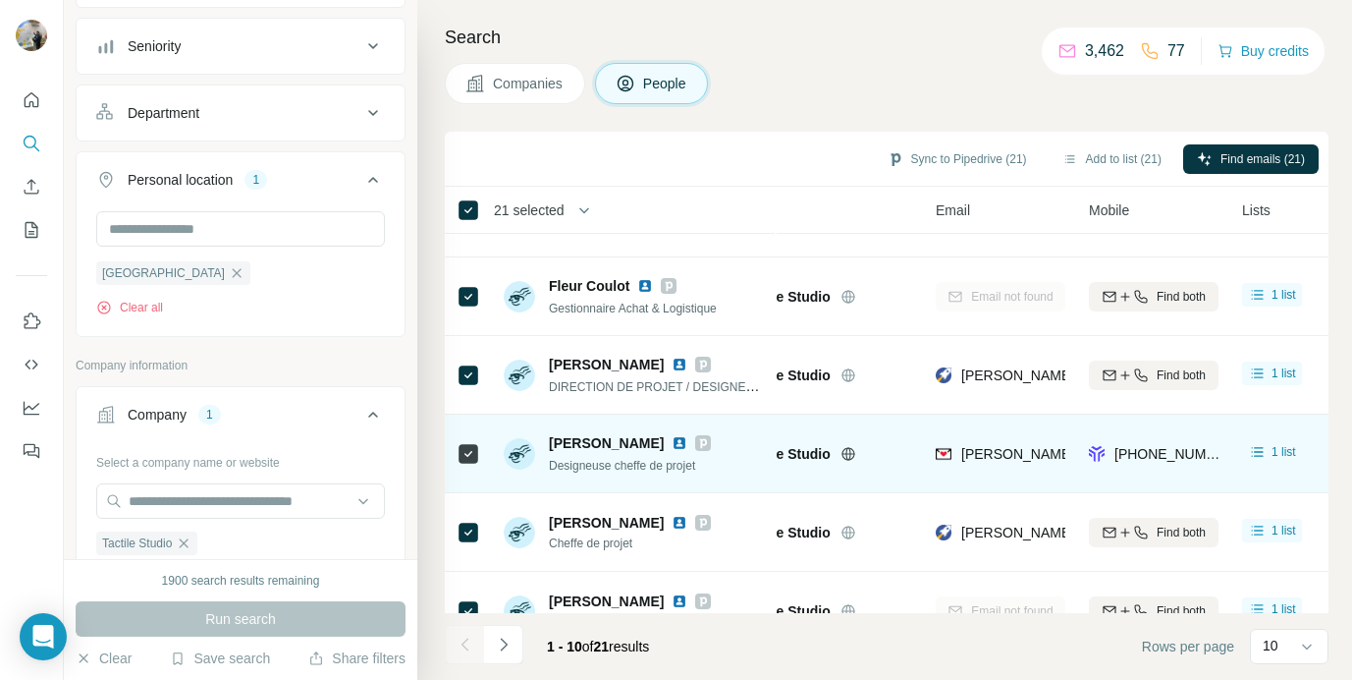
scroll to position [209, 0]
click at [186, 532] on icon "button" at bounding box center [184, 540] width 16 height 16
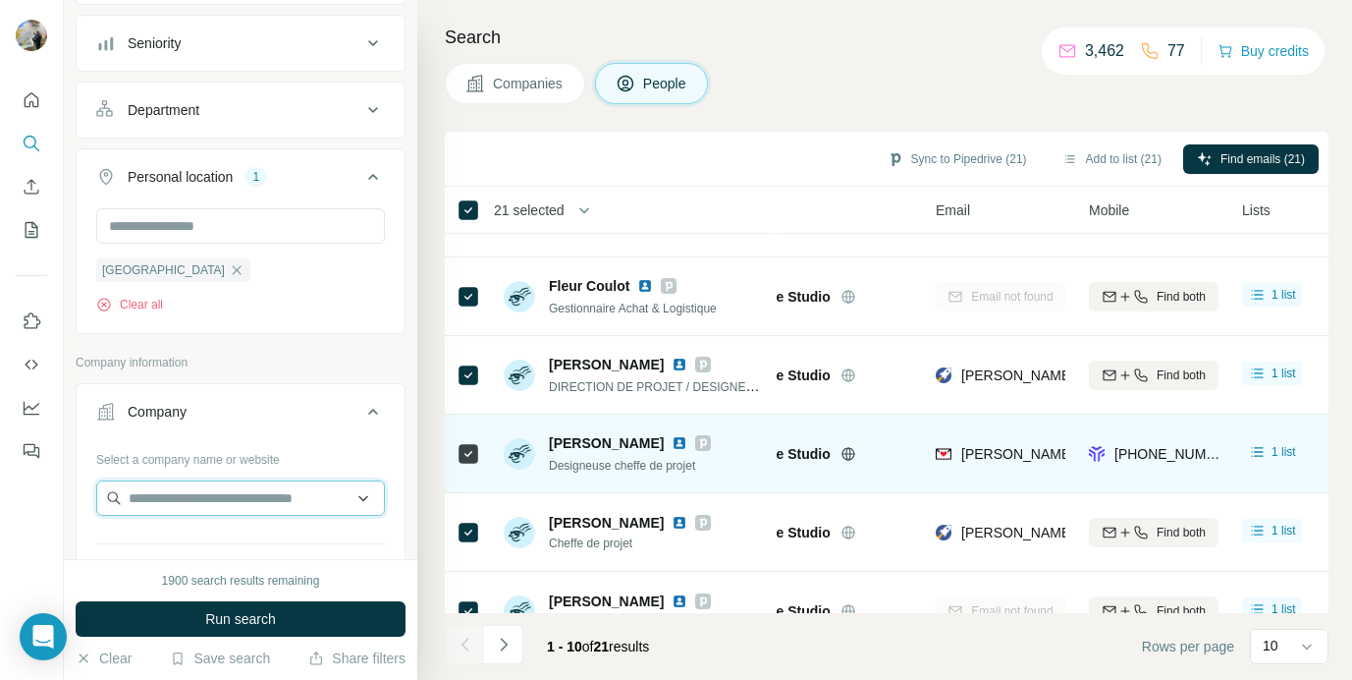
click at [186, 509] on input "text" at bounding box center [240, 497] width 289 height 35
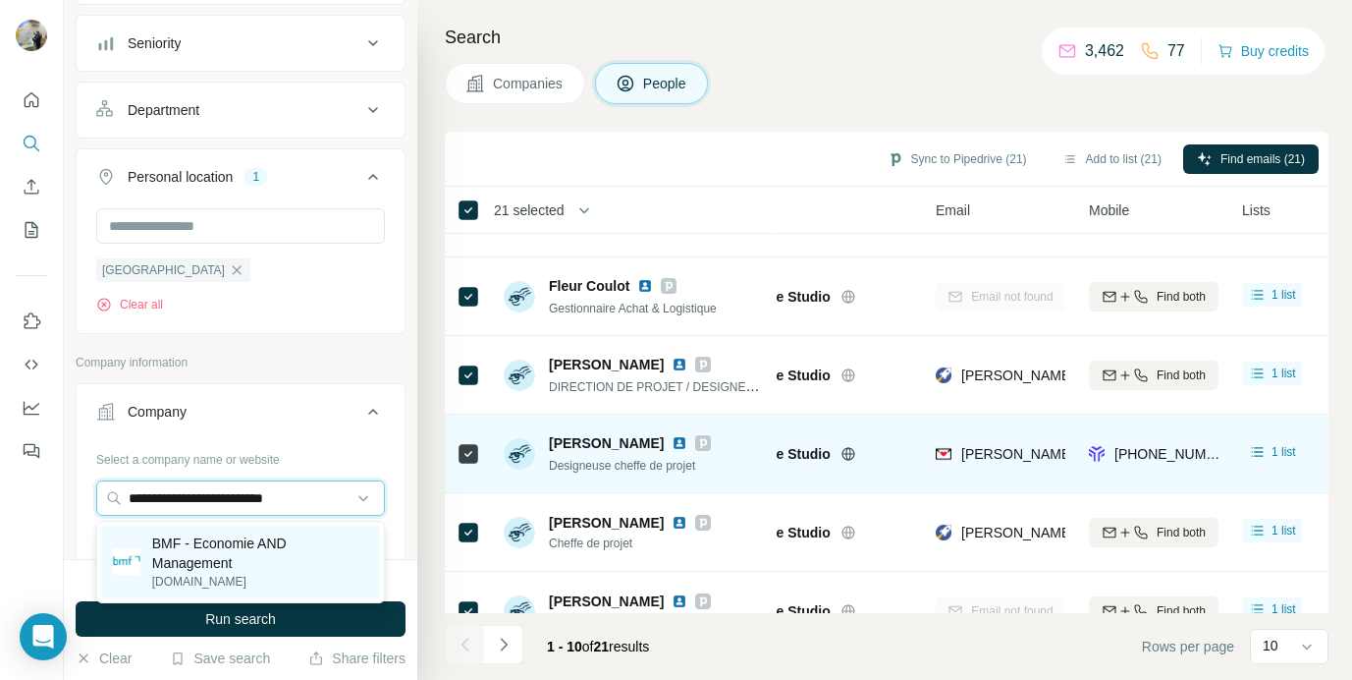
type input "**********"
click at [212, 553] on p "BMF - Economie AND Management" at bounding box center [260, 552] width 216 height 39
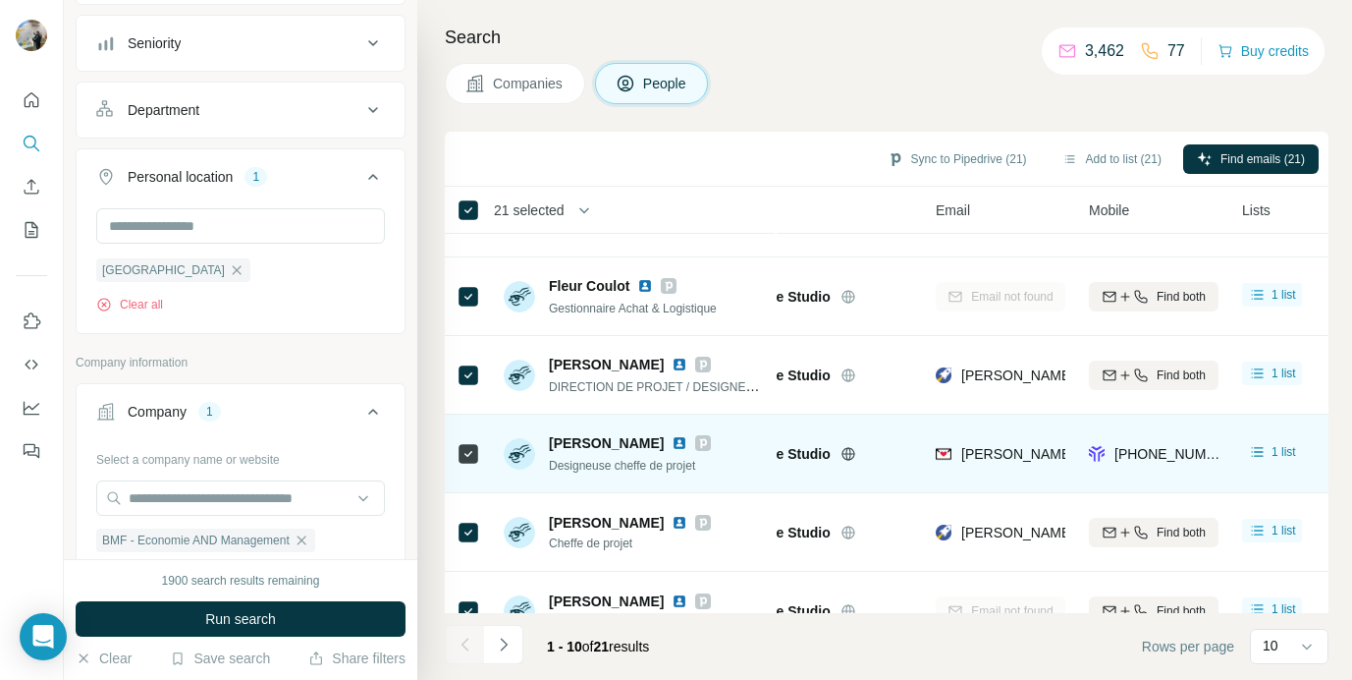
scroll to position [305, 0]
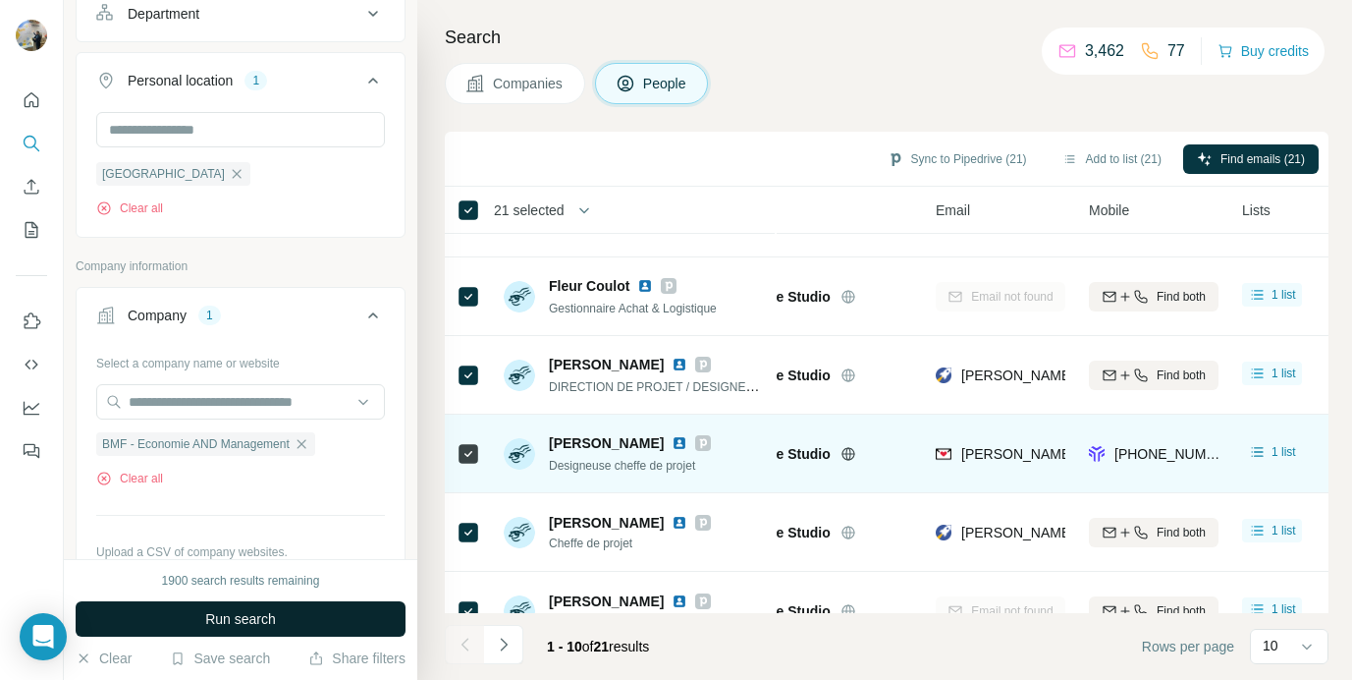
click at [194, 611] on button "Run search" at bounding box center [241, 618] width 330 height 35
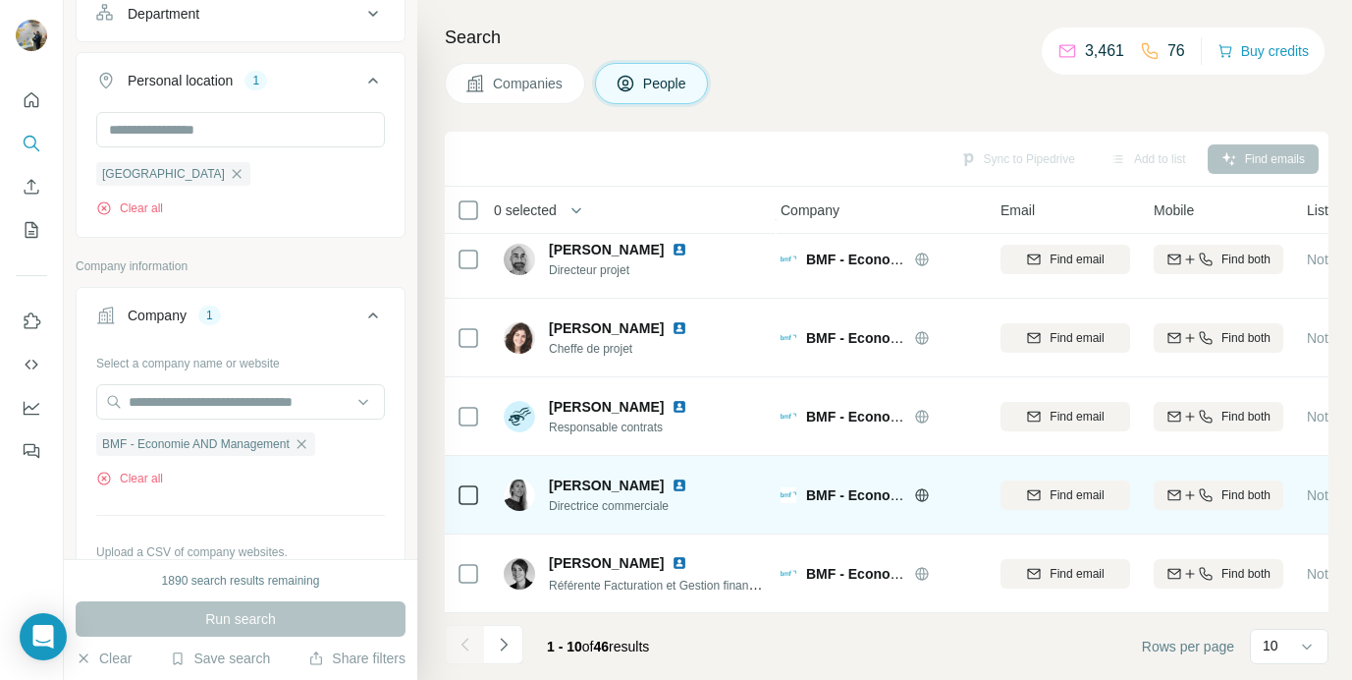
scroll to position [407, 0]
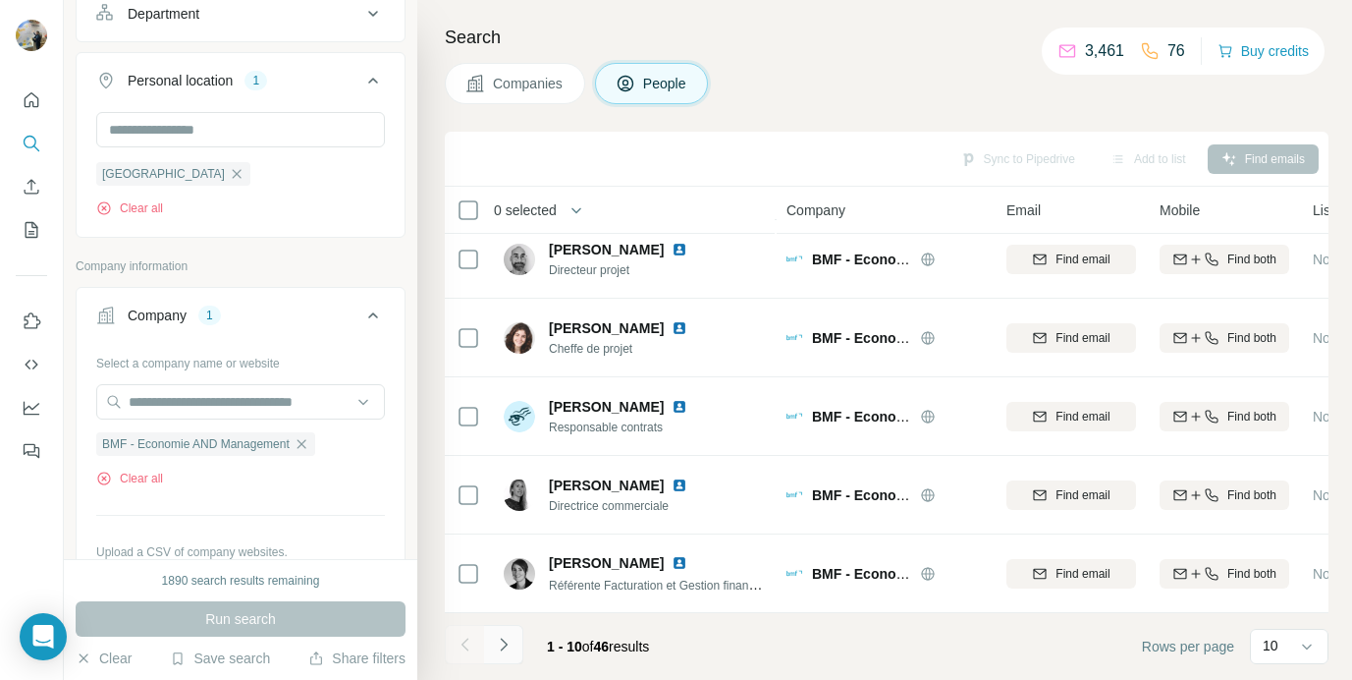
click at [517, 648] on button "Navigate to next page" at bounding box center [503, 644] width 39 height 39
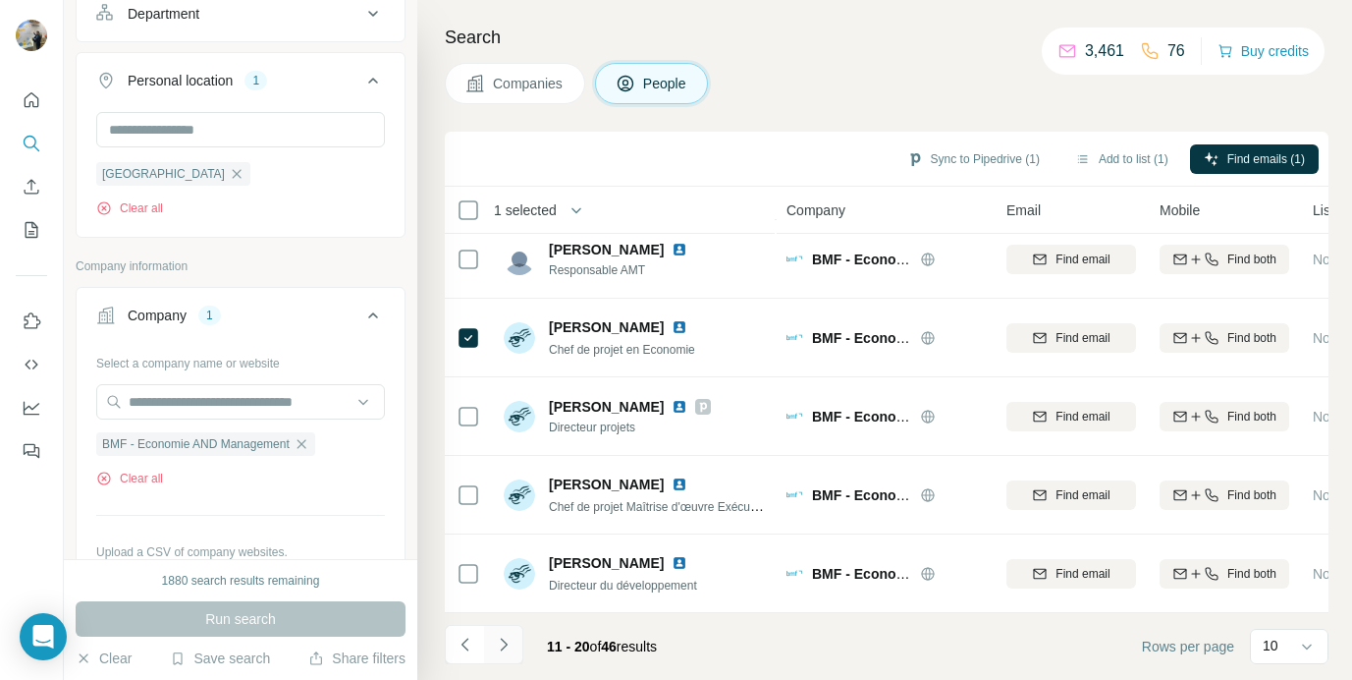
click at [518, 641] on button "Navigate to next page" at bounding box center [503, 644] width 39 height 39
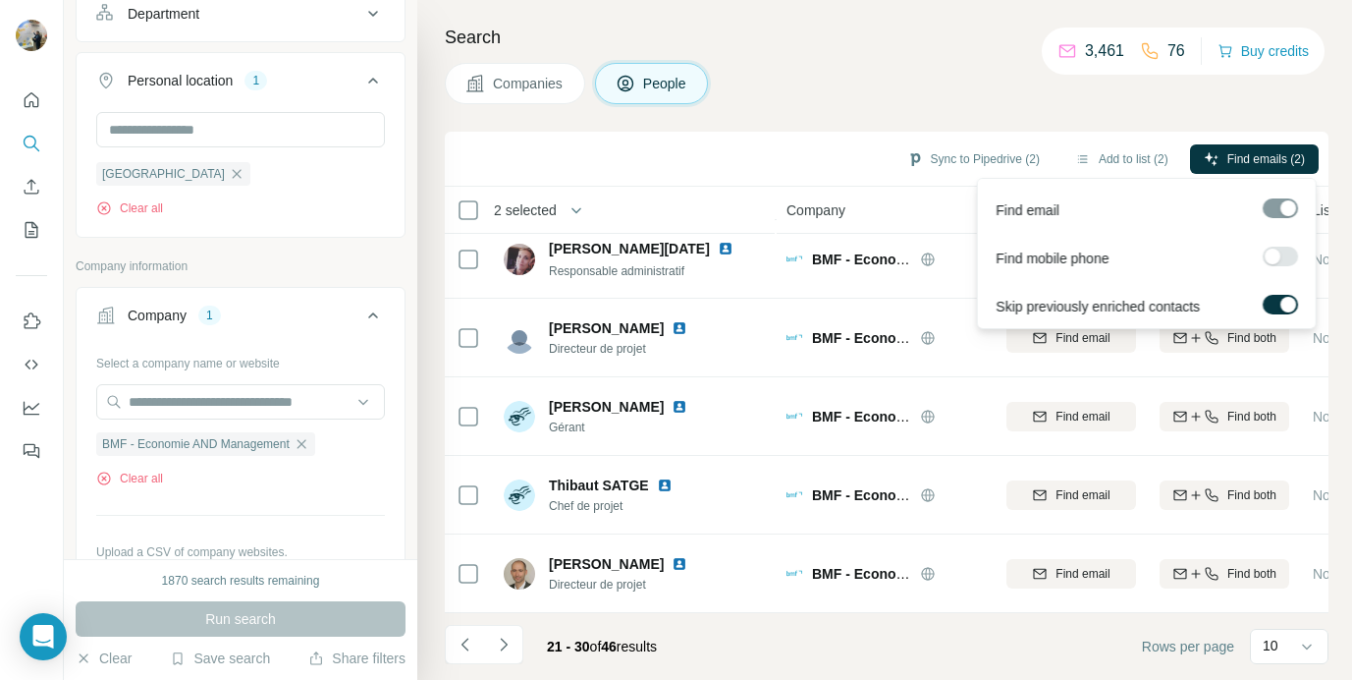
click at [1277, 250] on div at bounding box center [1273, 256] width 16 height 16
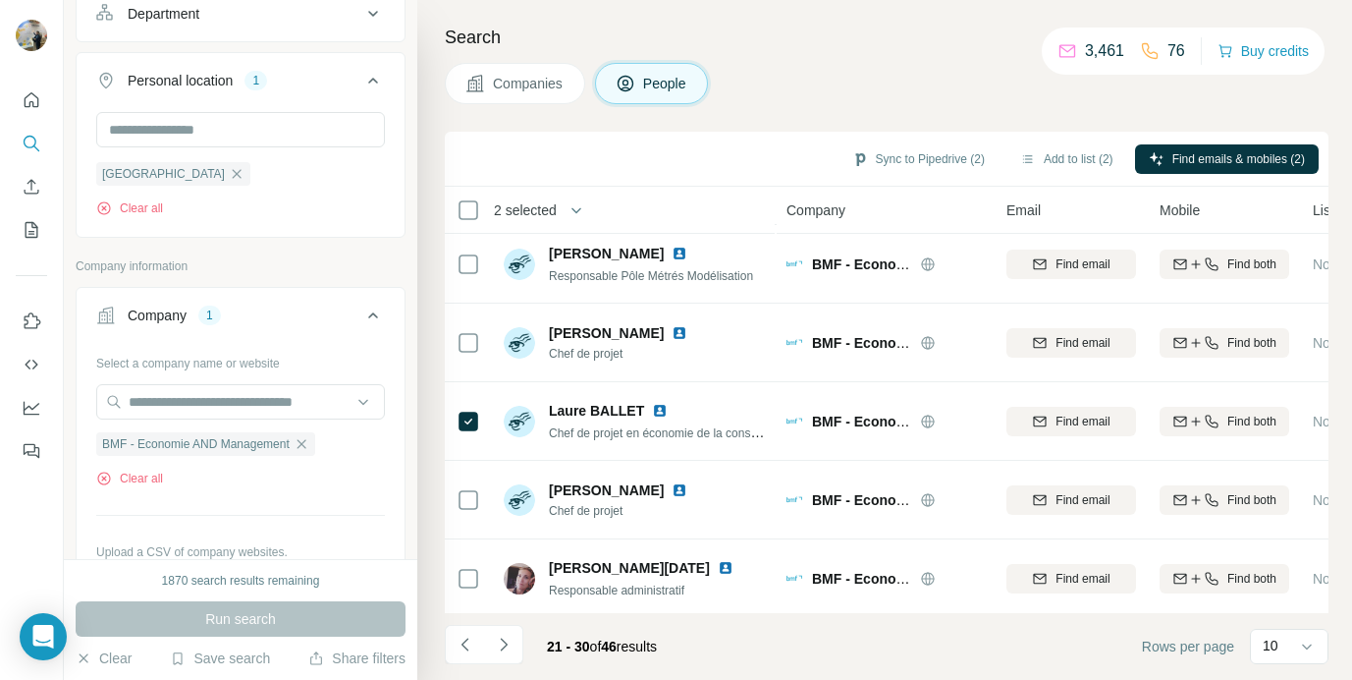
scroll to position [83, 0]
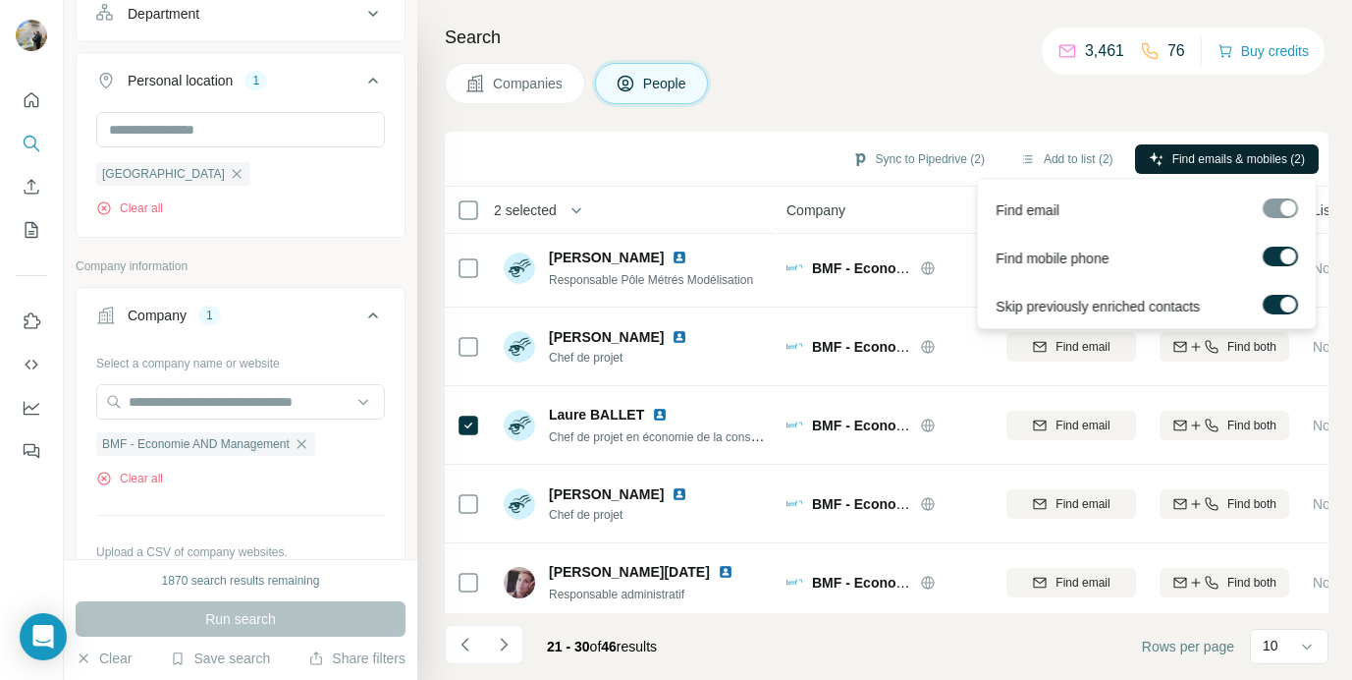
click at [1228, 165] on span "Find emails & mobiles (2)" at bounding box center [1239, 159] width 133 height 18
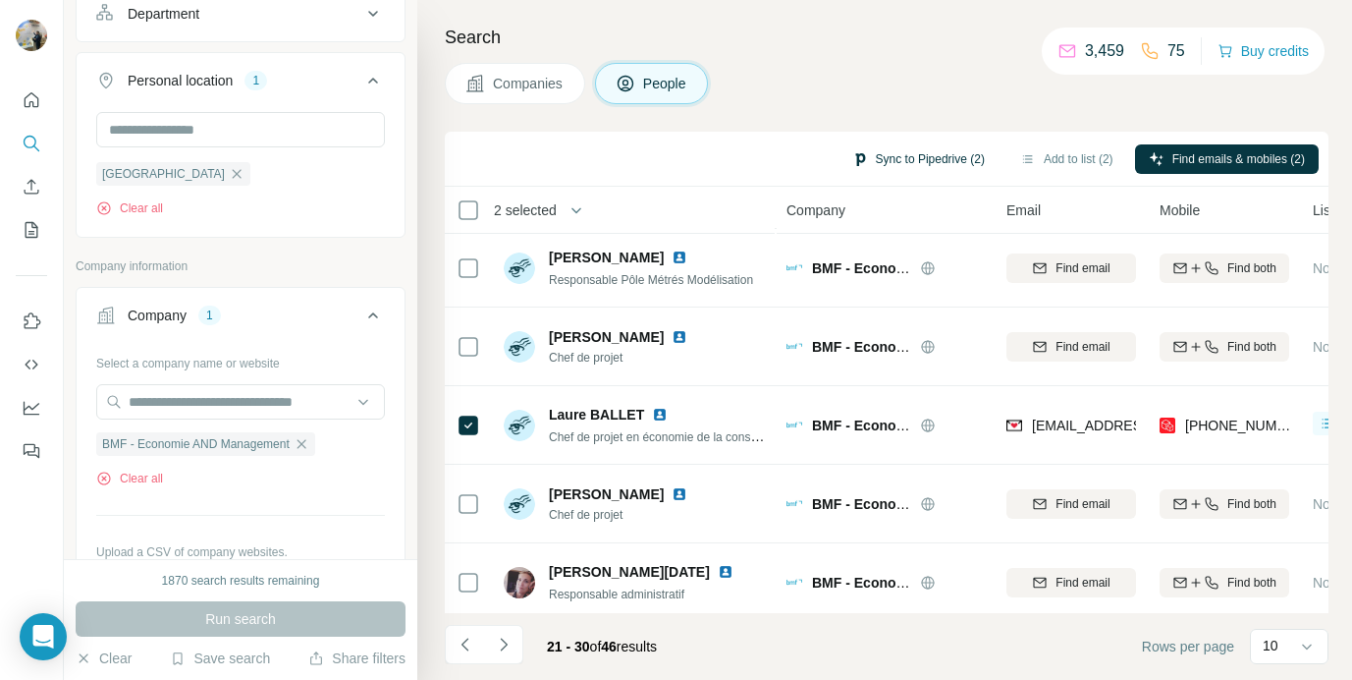
click at [905, 152] on button "Sync to Pipedrive (2)" at bounding box center [919, 158] width 160 height 29
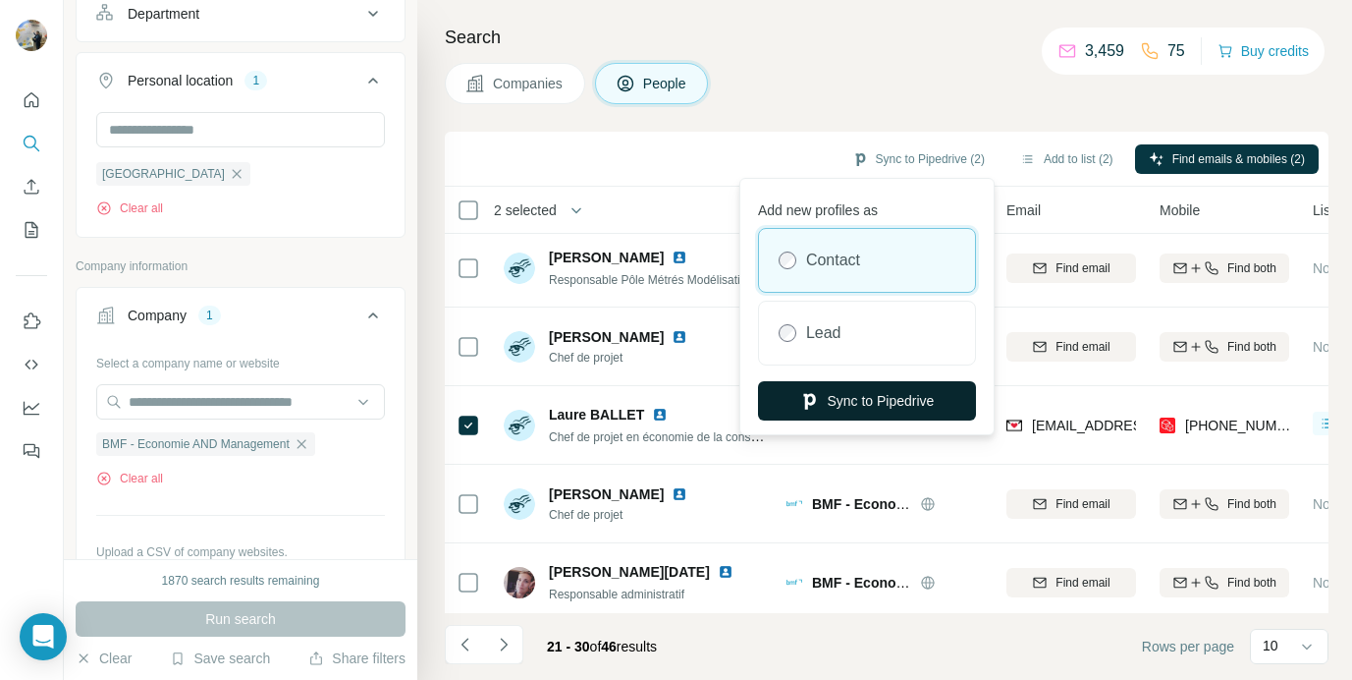
click at [855, 384] on button "Sync to Pipedrive" at bounding box center [867, 400] width 218 height 39
